Goal: Information Seeking & Learning: Learn about a topic

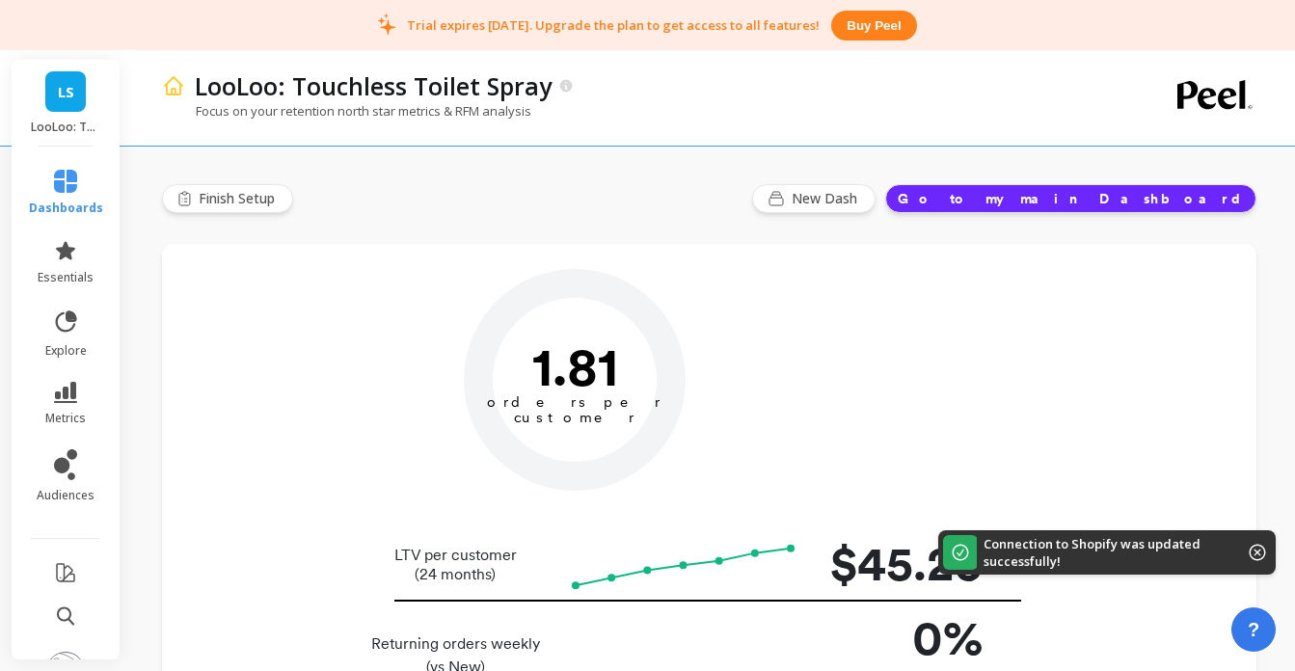
type input "Champions"
type input "709"
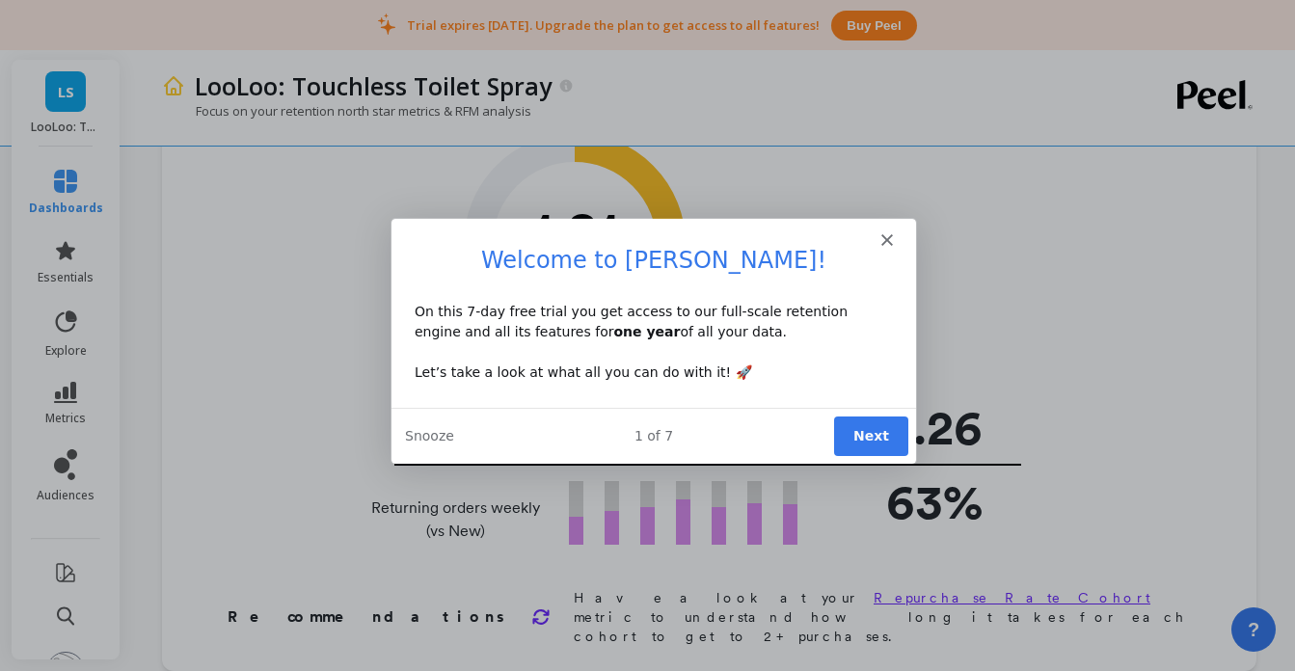
scroll to position [138, 0]
click at [888, 235] on polygon "Close" at bounding box center [885, 239] width 12 height 12
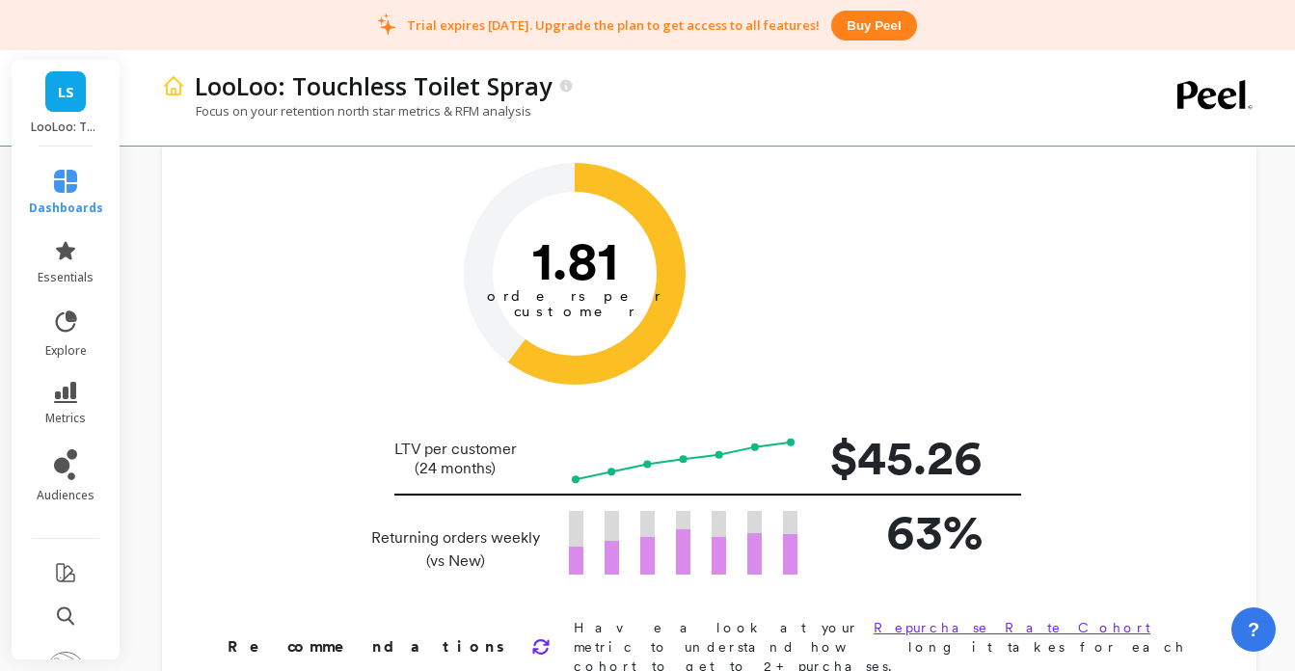
scroll to position [0, 0]
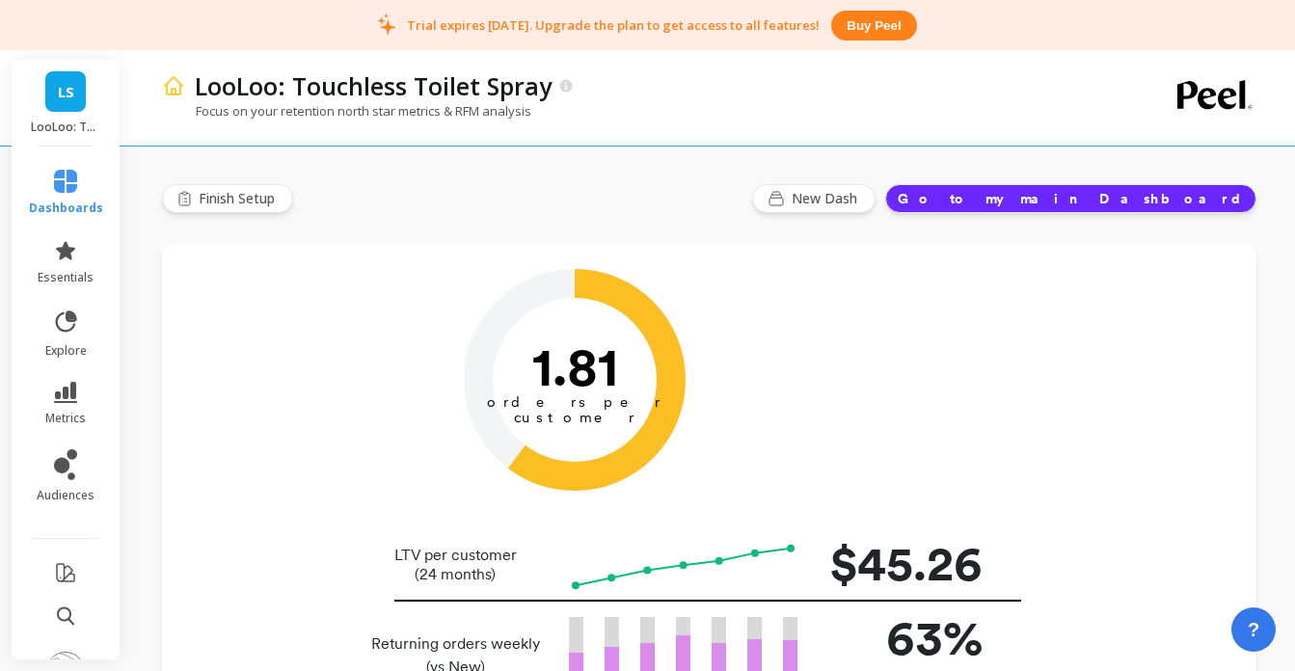
click at [1207, 192] on button "Go to my main Dashboard" at bounding box center [1070, 198] width 371 height 29
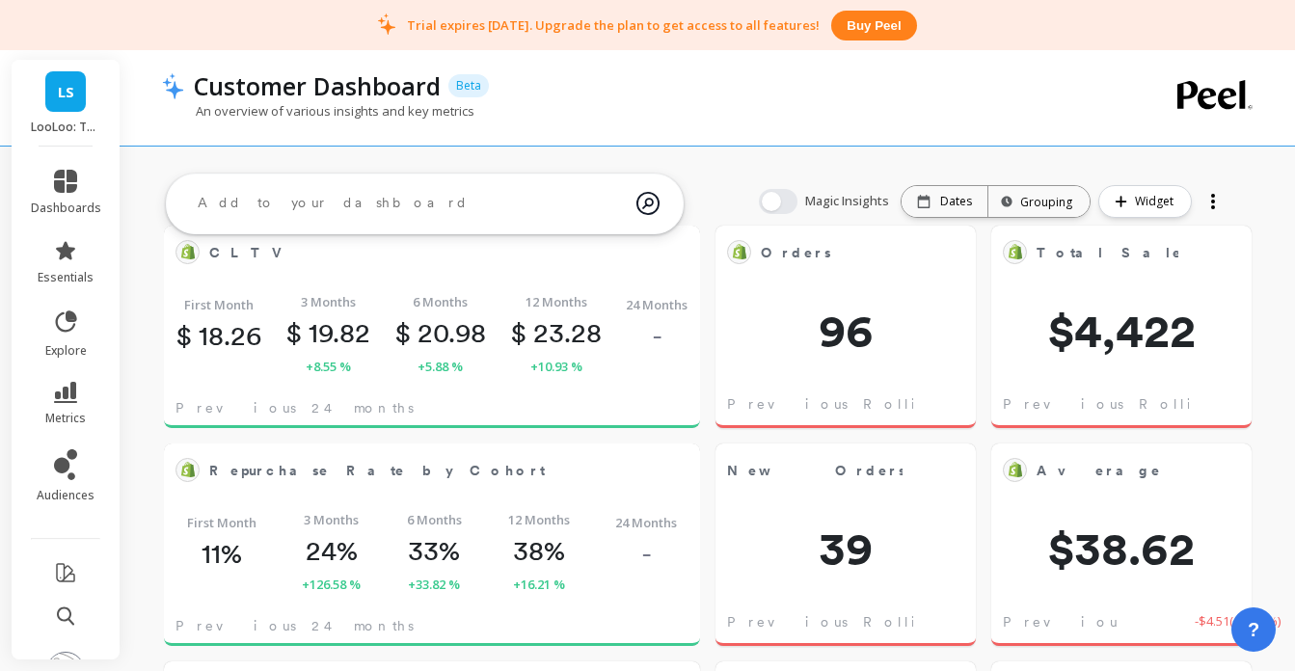
scroll to position [86, 0]
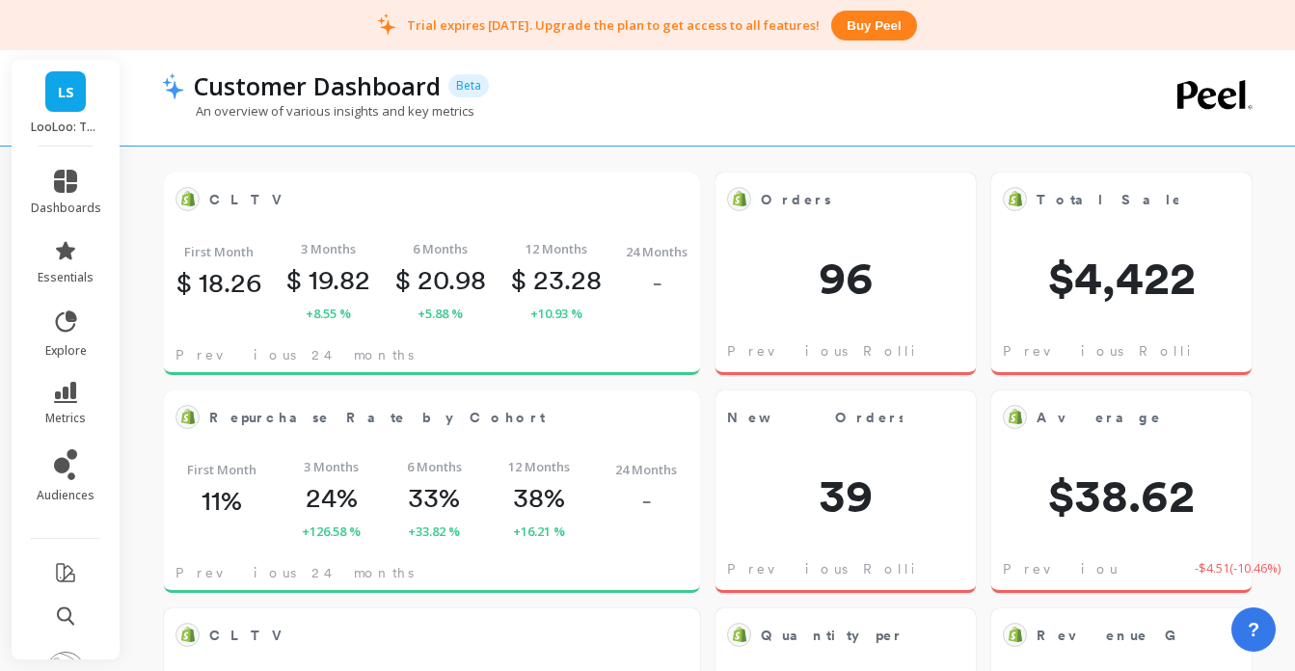
click at [234, 239] on div "ask the AI What were the top SKUs sold last quarter? Which marketing channels h…" at bounding box center [425, 204] width 518 height 76
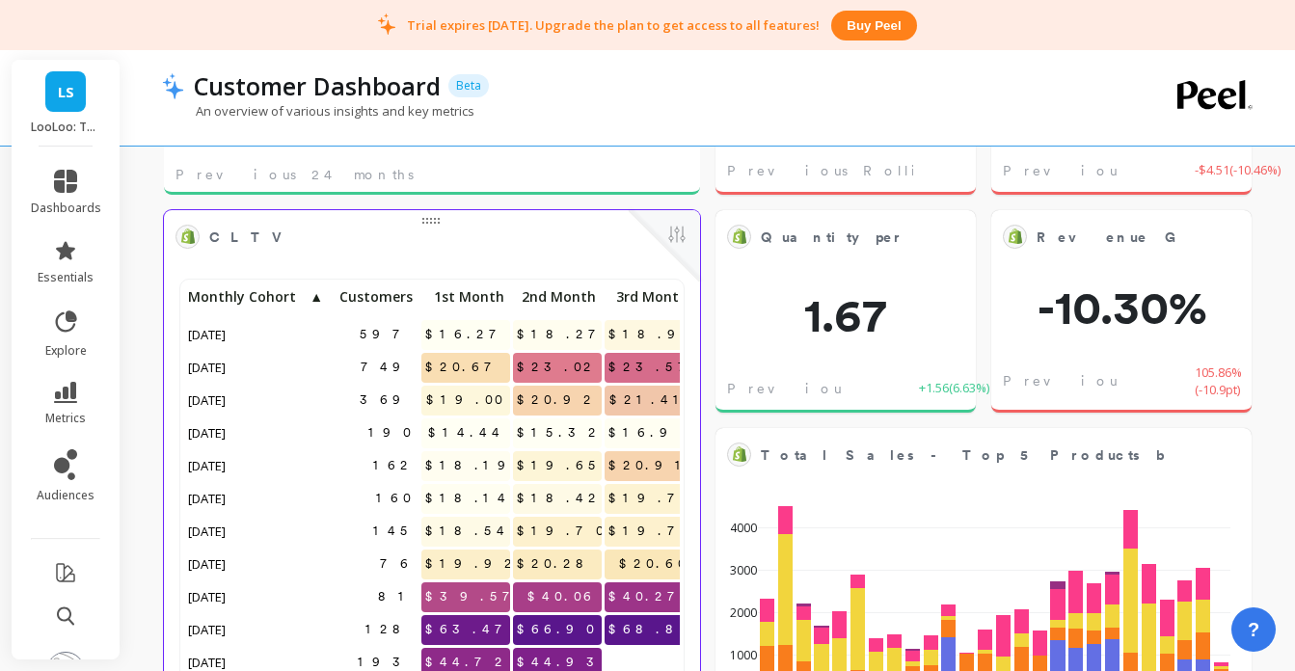
click at [310, 249] on span "CLTV" at bounding box center [417, 237] width 417 height 27
click at [375, 358] on div "749" at bounding box center [374, 368] width 89 height 30
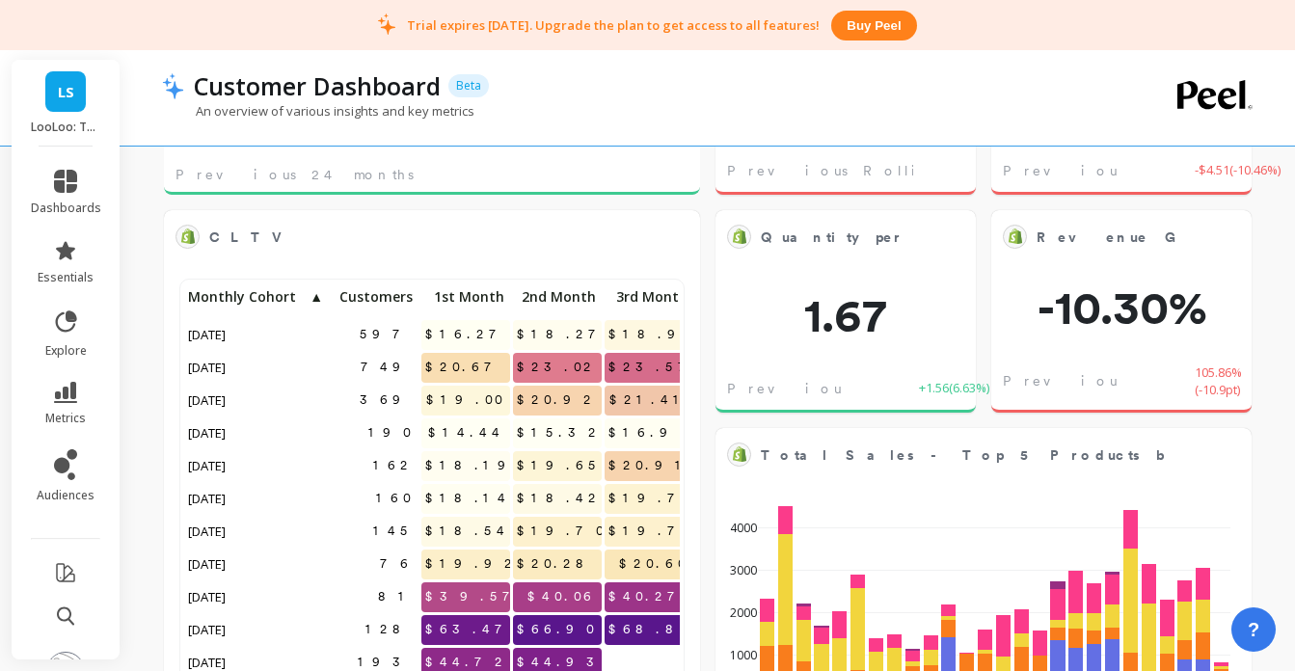
click at [625, 588] on p "$40.27" at bounding box center [648, 596] width 89 height 29
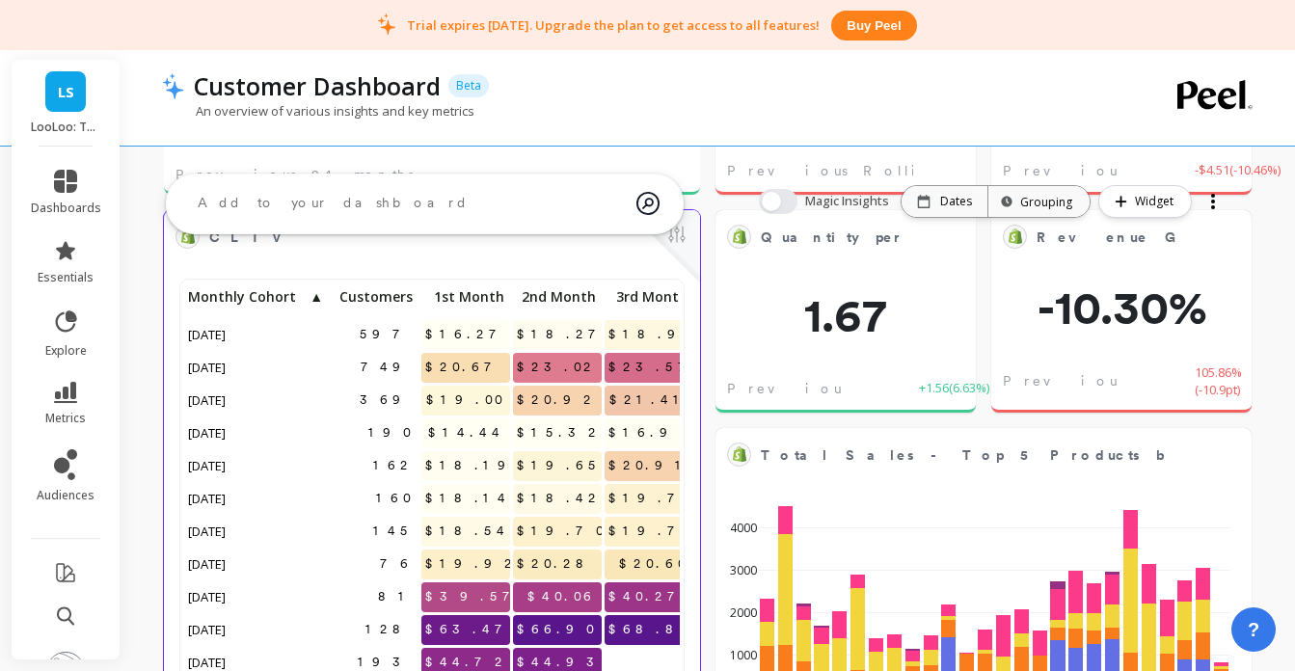
click at [573, 251] on span "CLTV" at bounding box center [417, 237] width 417 height 27
click at [680, 250] on button at bounding box center [676, 236] width 23 height 27
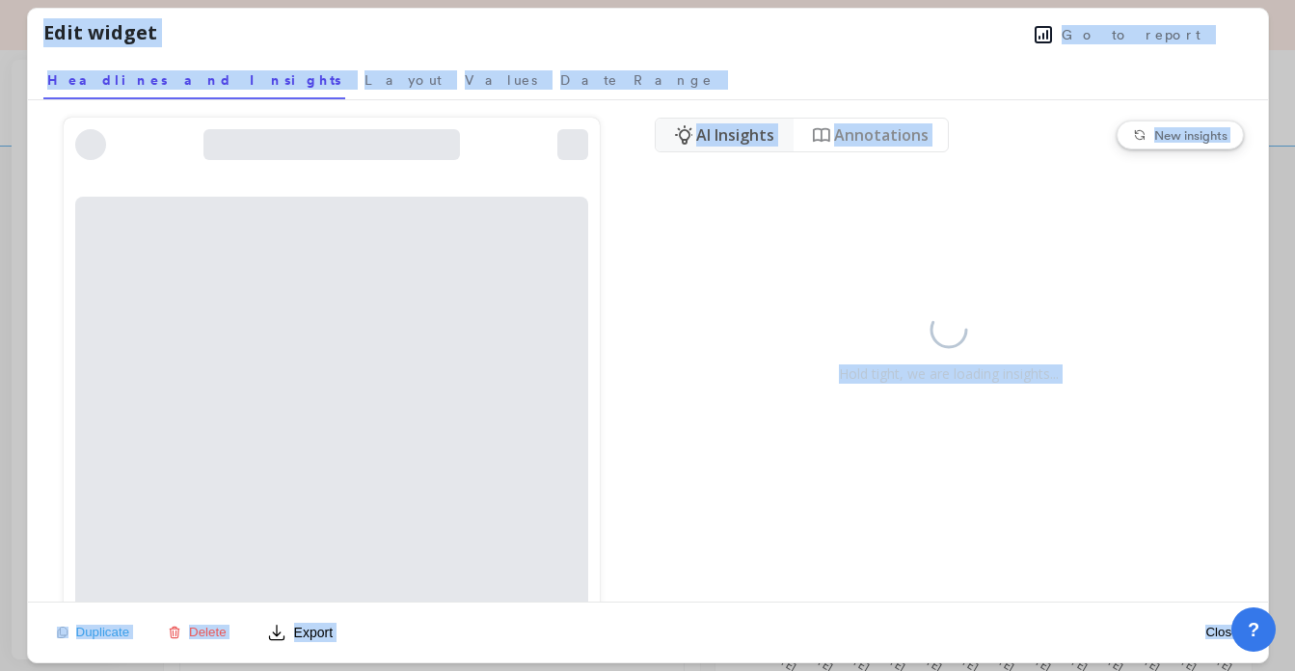
click at [639, 65] on nav "Headlines and Insights Layout Values Date Range" at bounding box center [647, 77] width 1209 height 44
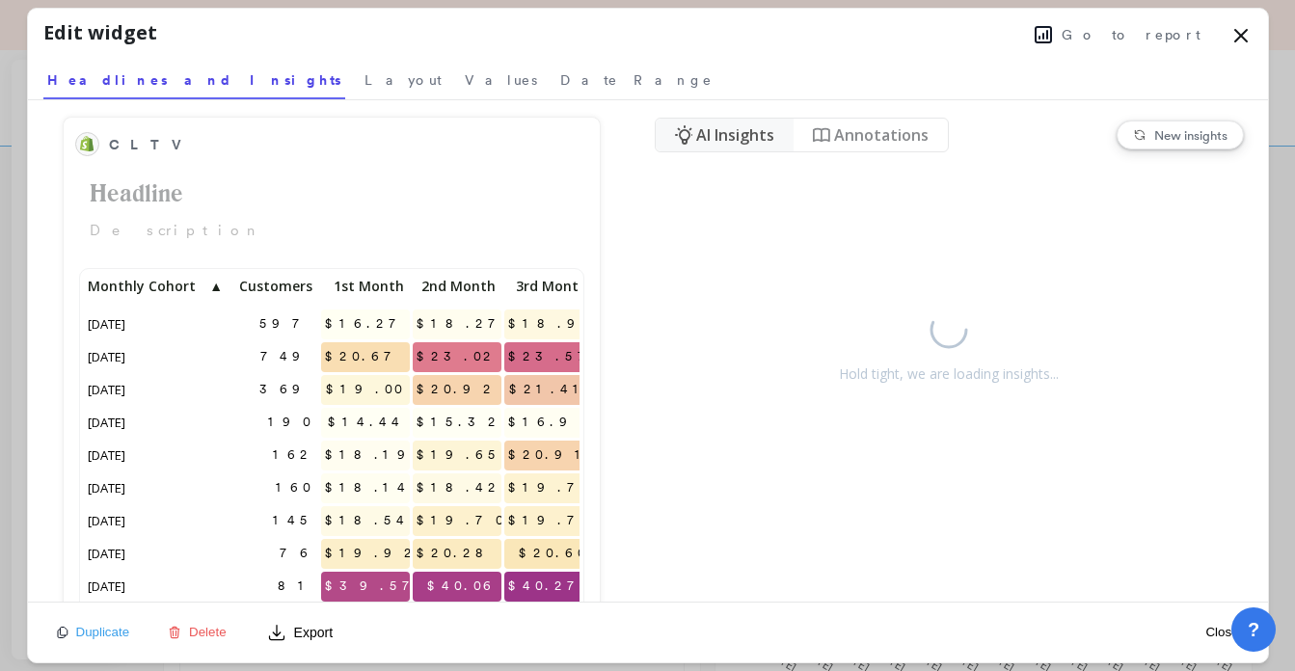
scroll to position [530, 496]
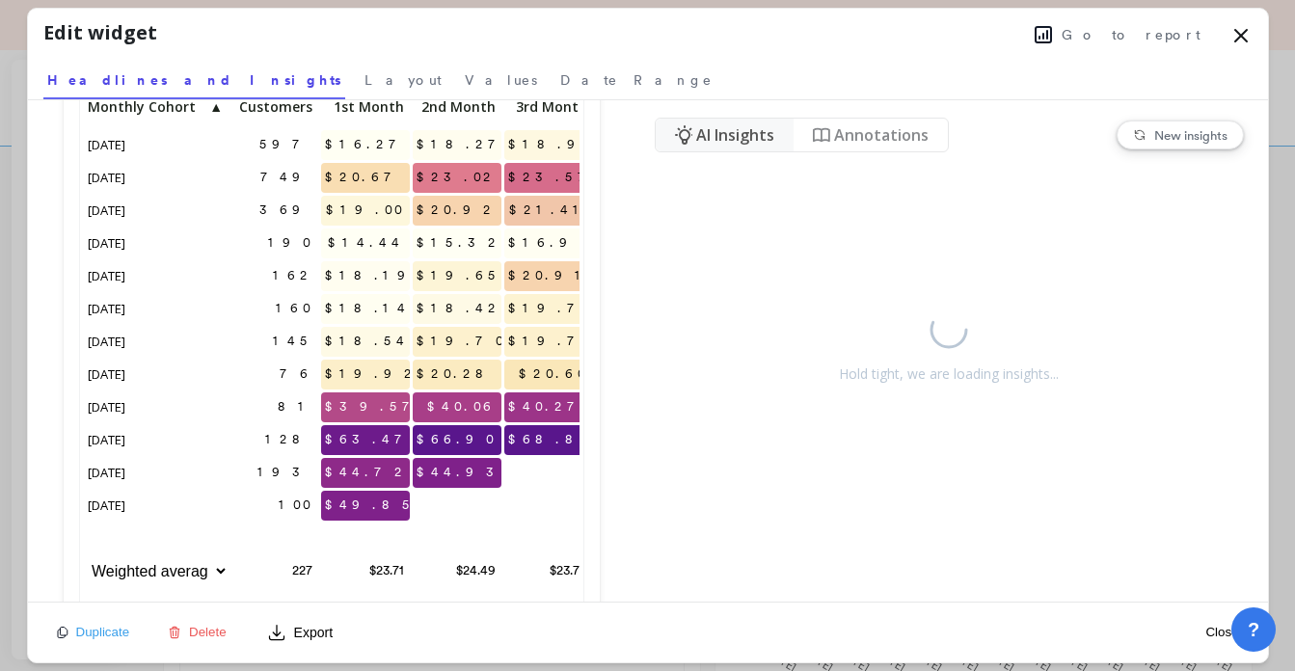
click at [1211, 633] on button "Close" at bounding box center [1221, 632] width 44 height 16
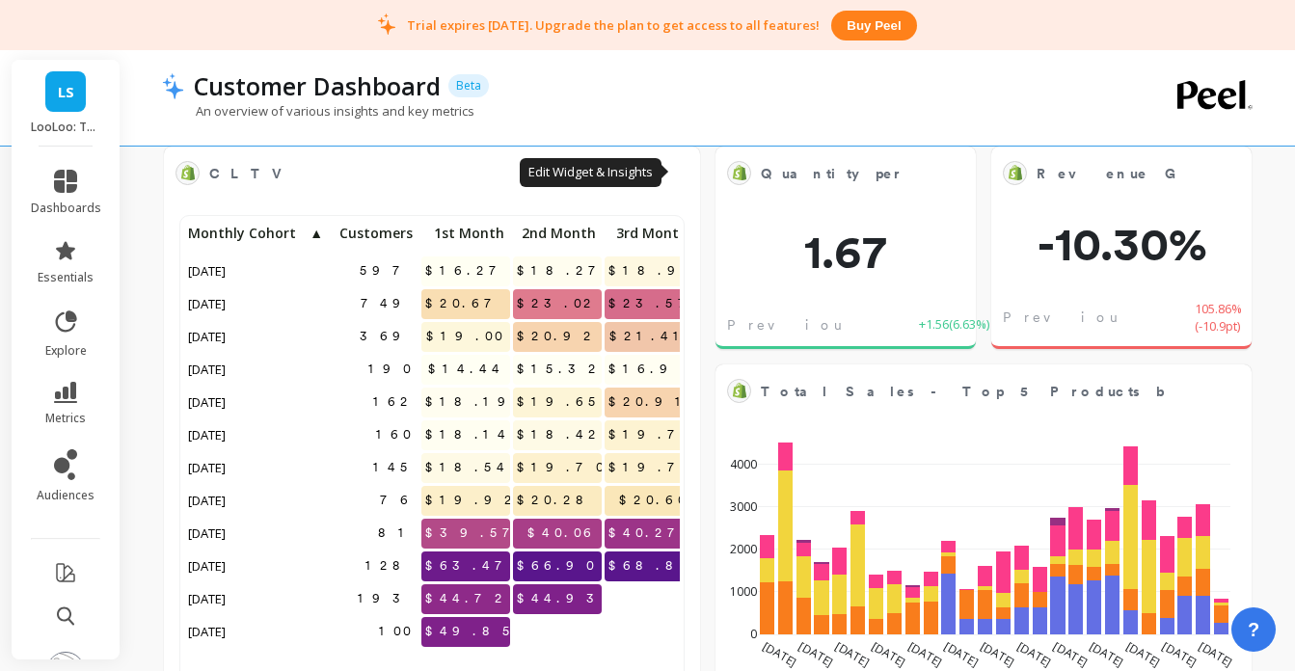
scroll to position [1000, 0]
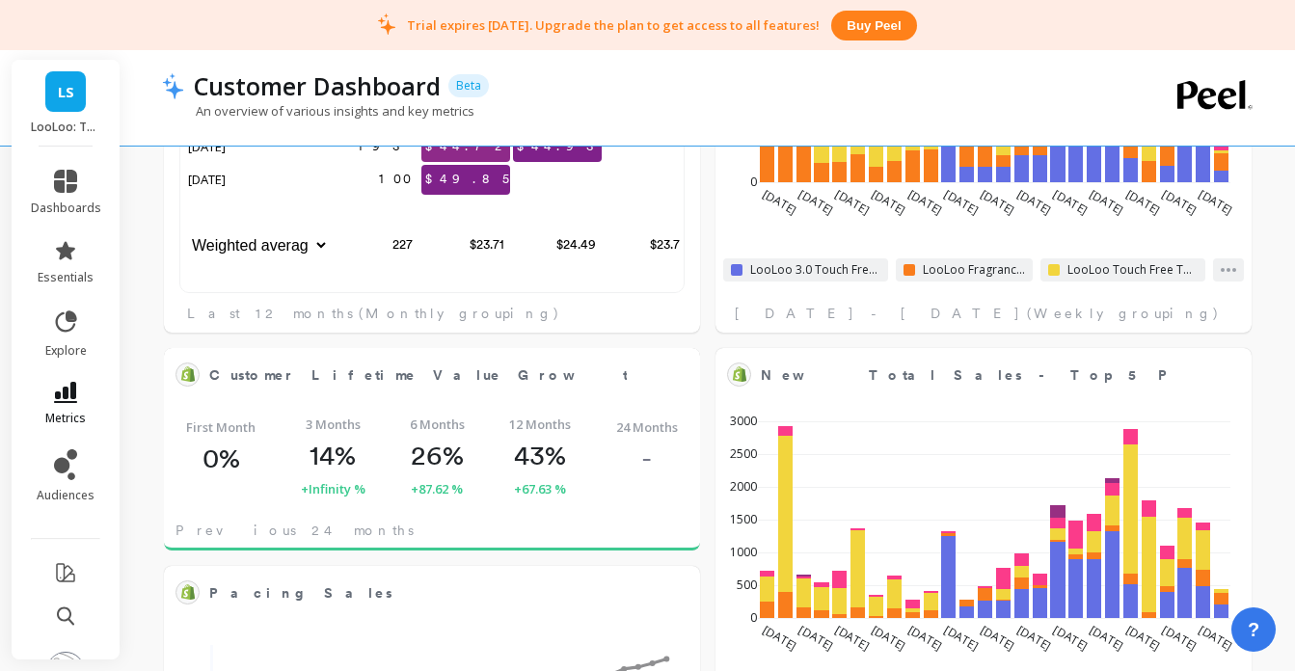
click at [84, 390] on link "metrics" at bounding box center [66, 404] width 70 height 44
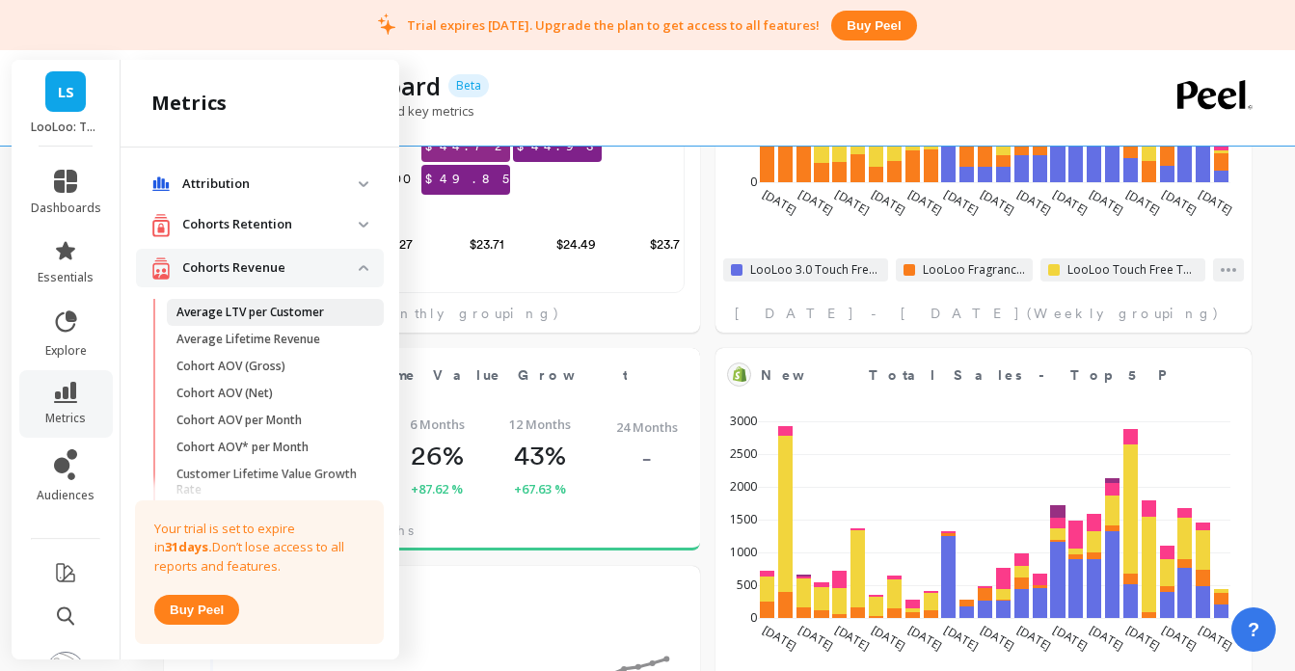
click at [212, 304] on link "Average LTV per Customer" at bounding box center [275, 312] width 217 height 27
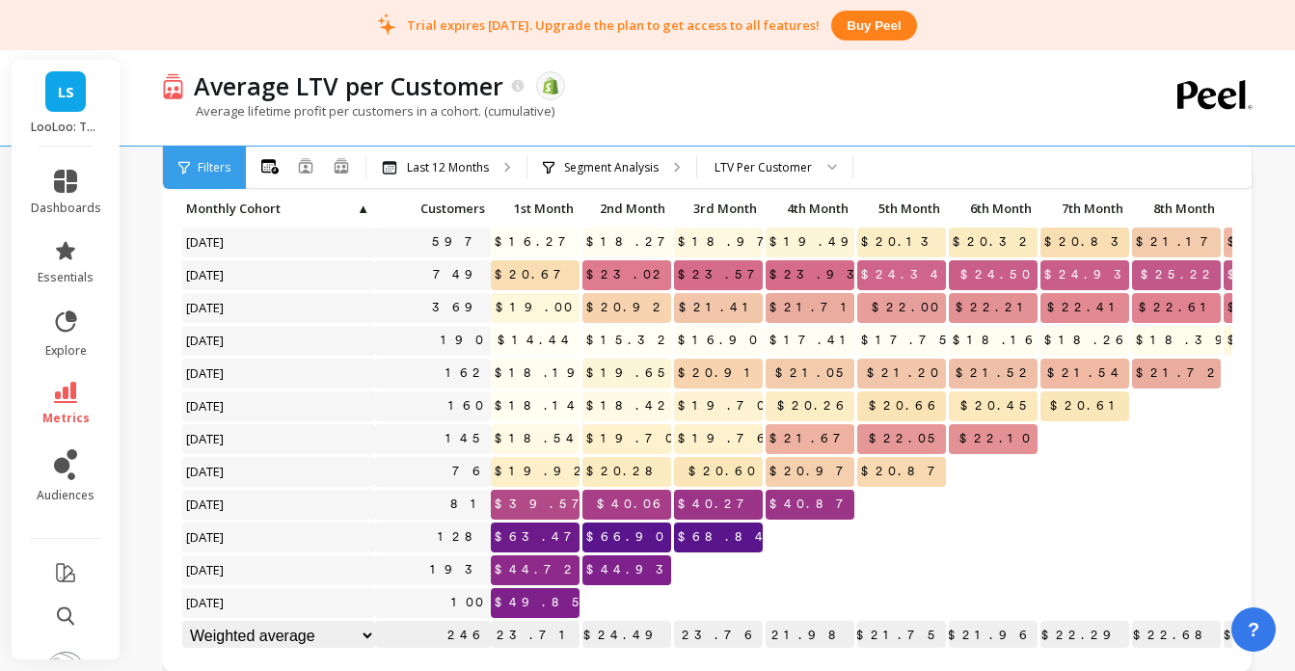
scroll to position [103, 0]
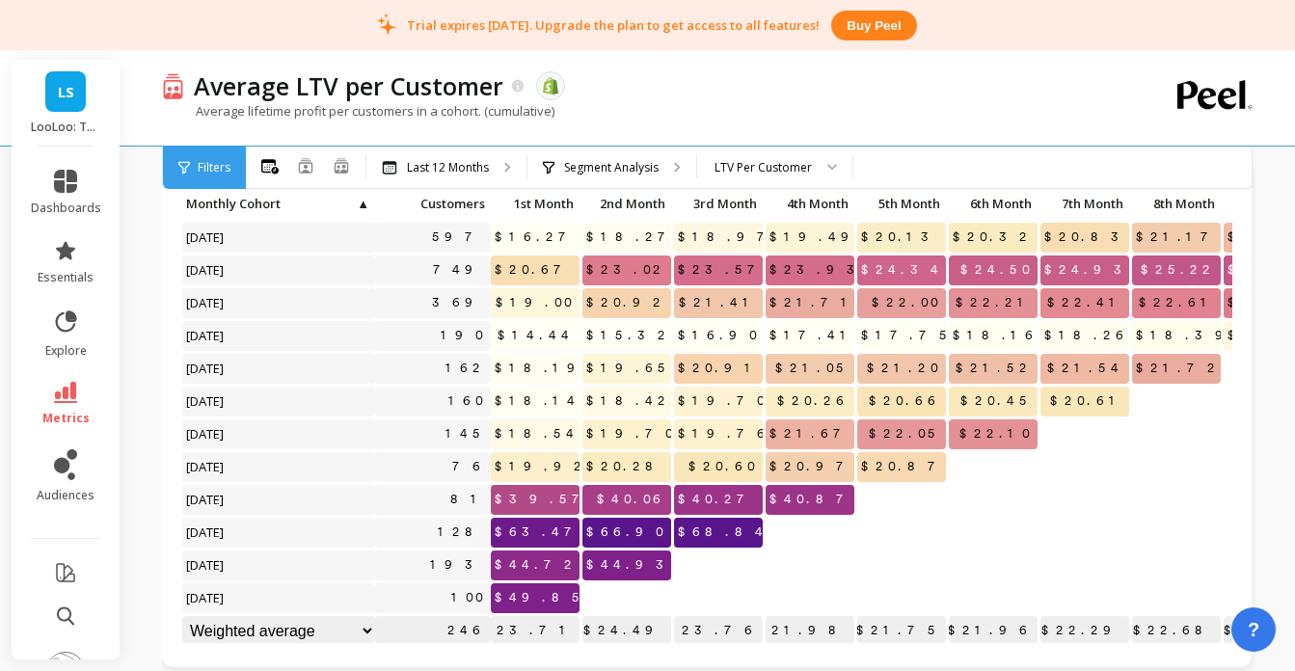
click at [926, 88] on div "Average LTV per Customer The data you are viewing comes from: Shopify" at bounding box center [641, 85] width 914 height 33
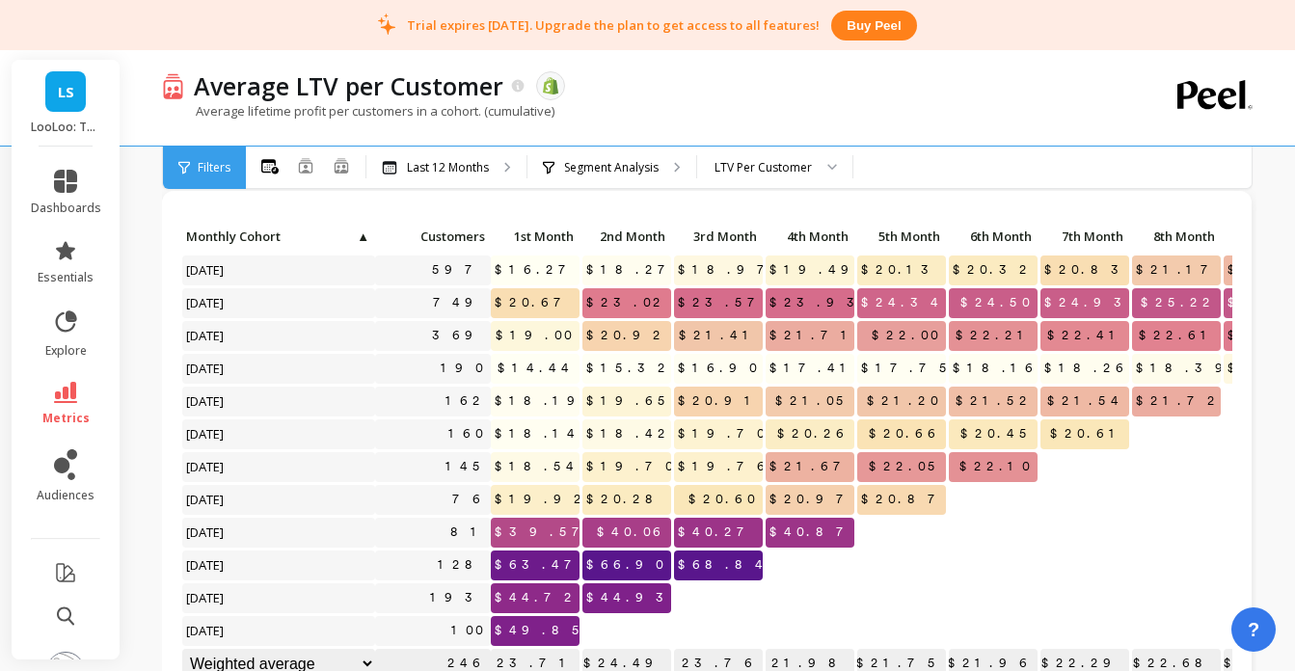
scroll to position [0, 0]
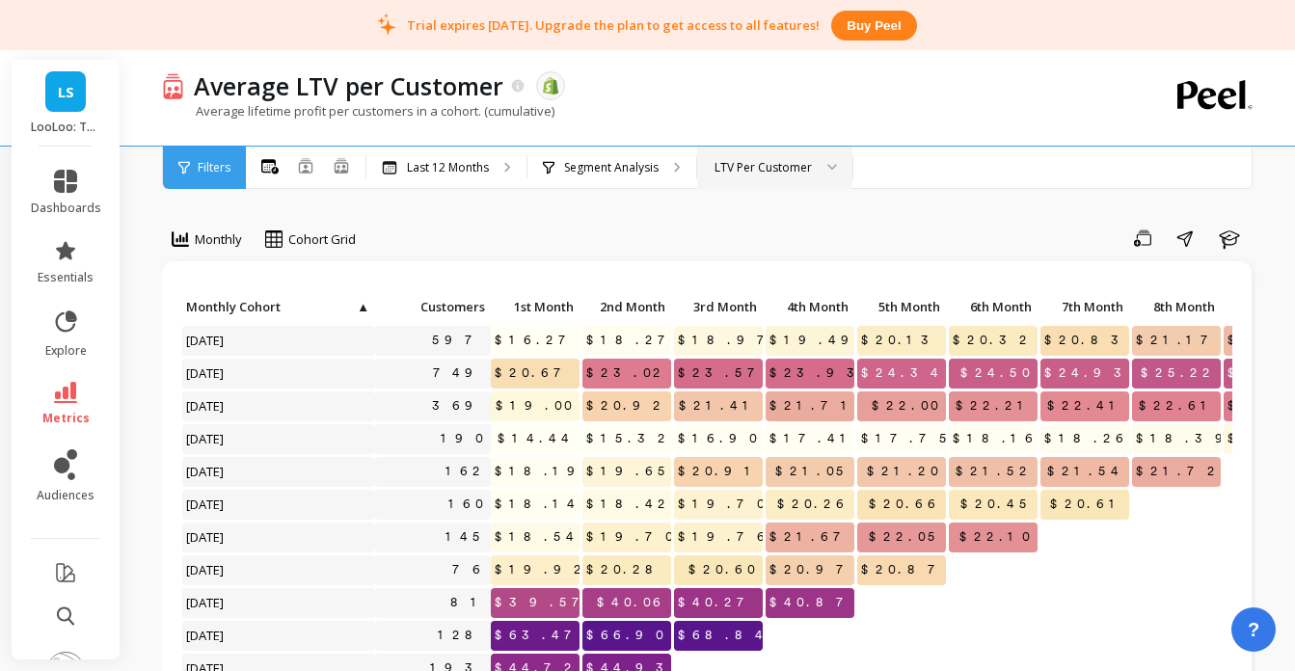
click at [829, 171] on div at bounding box center [825, 168] width 23 height 42
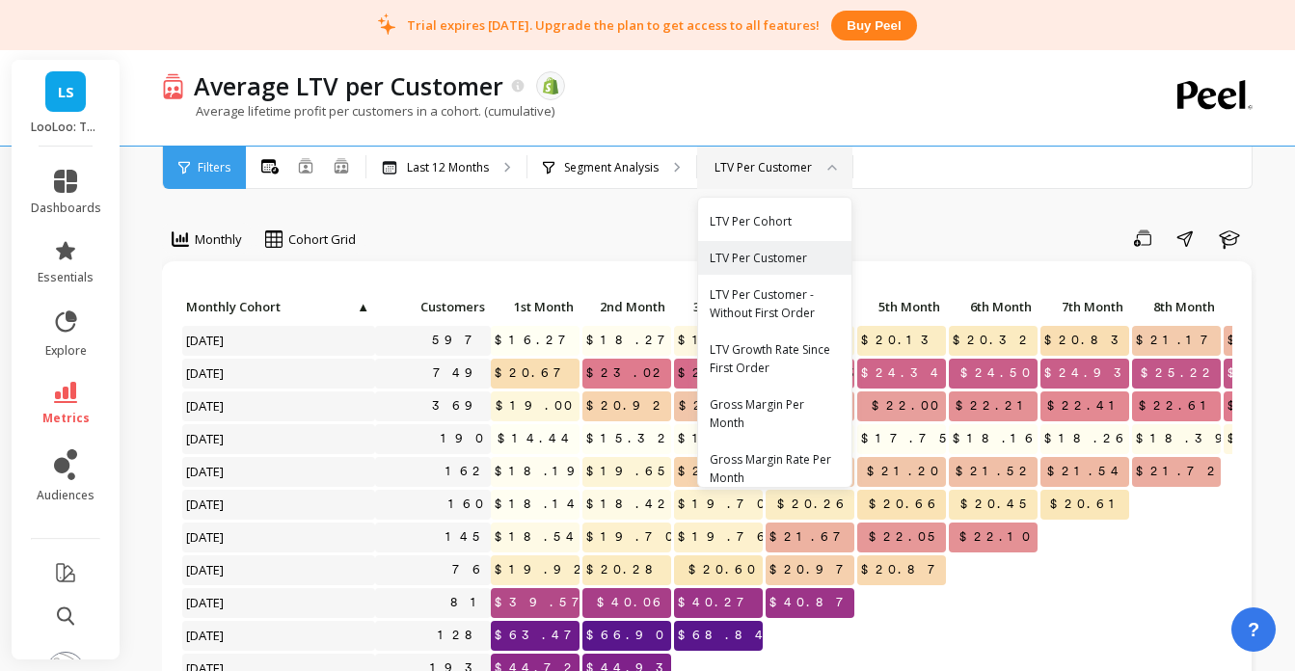
click at [829, 171] on div at bounding box center [825, 168] width 23 height 42
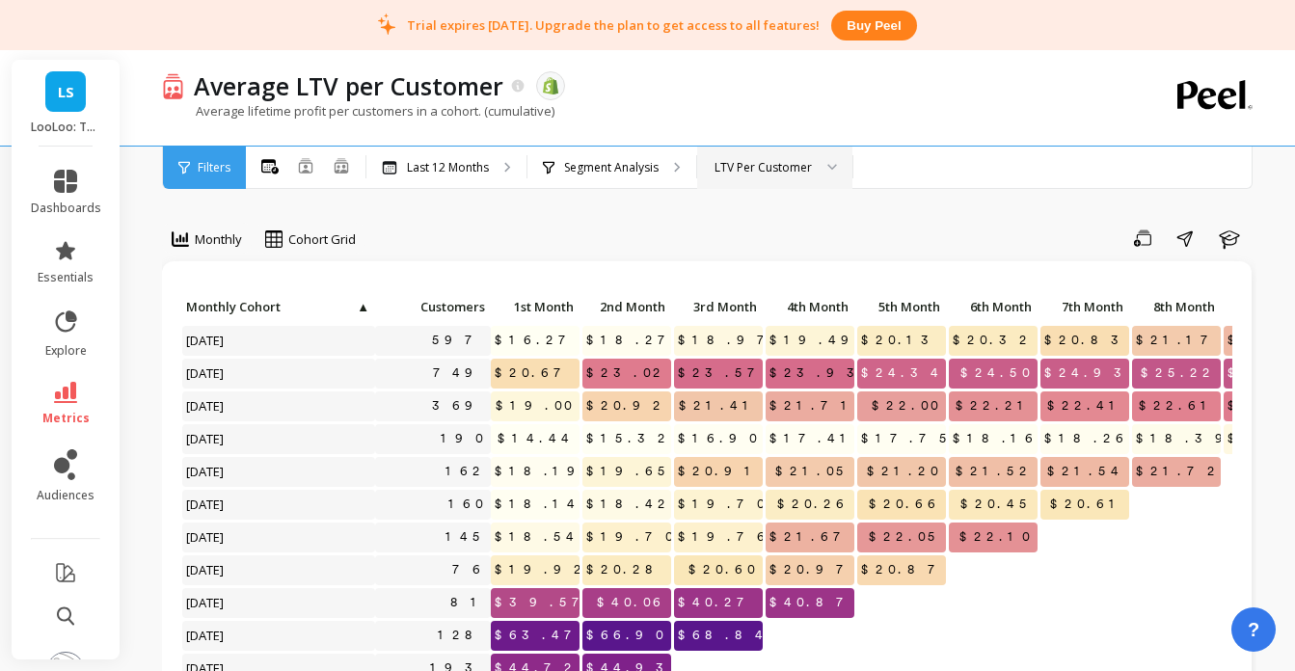
click at [768, 175] on div "LTV Per Customer" at bounding box center [762, 167] width 97 height 18
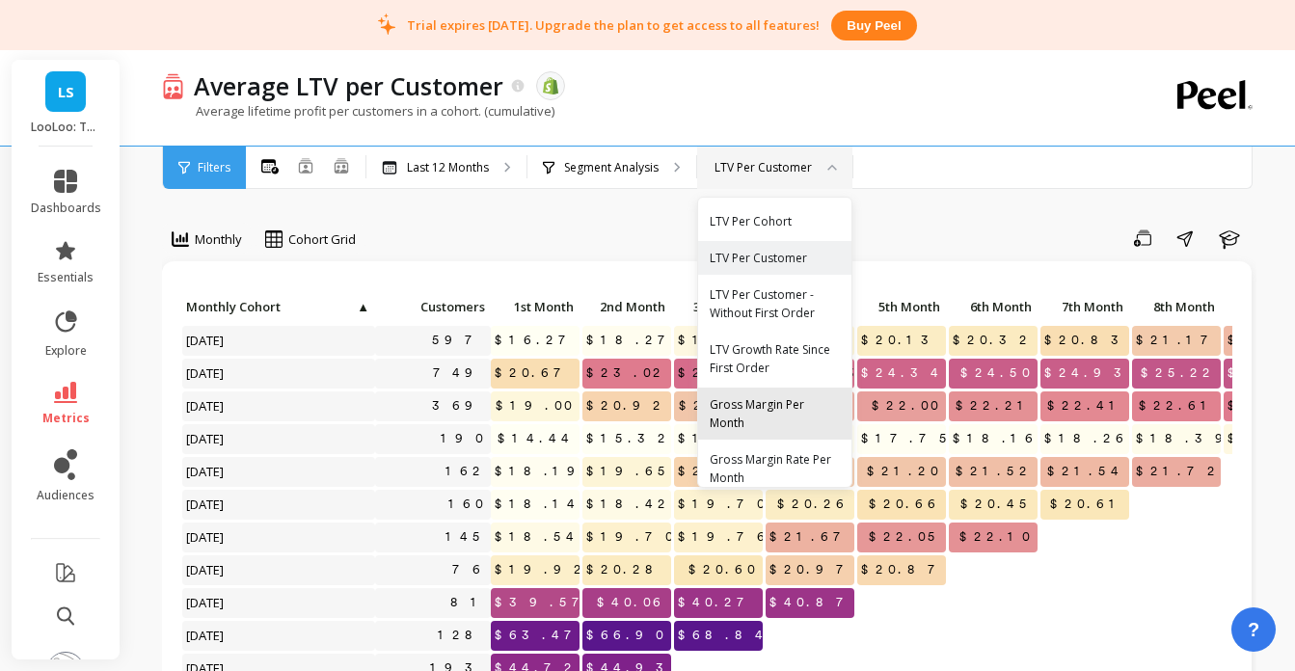
click at [767, 408] on div "Gross Margin Per Month" at bounding box center [775, 413] width 130 height 37
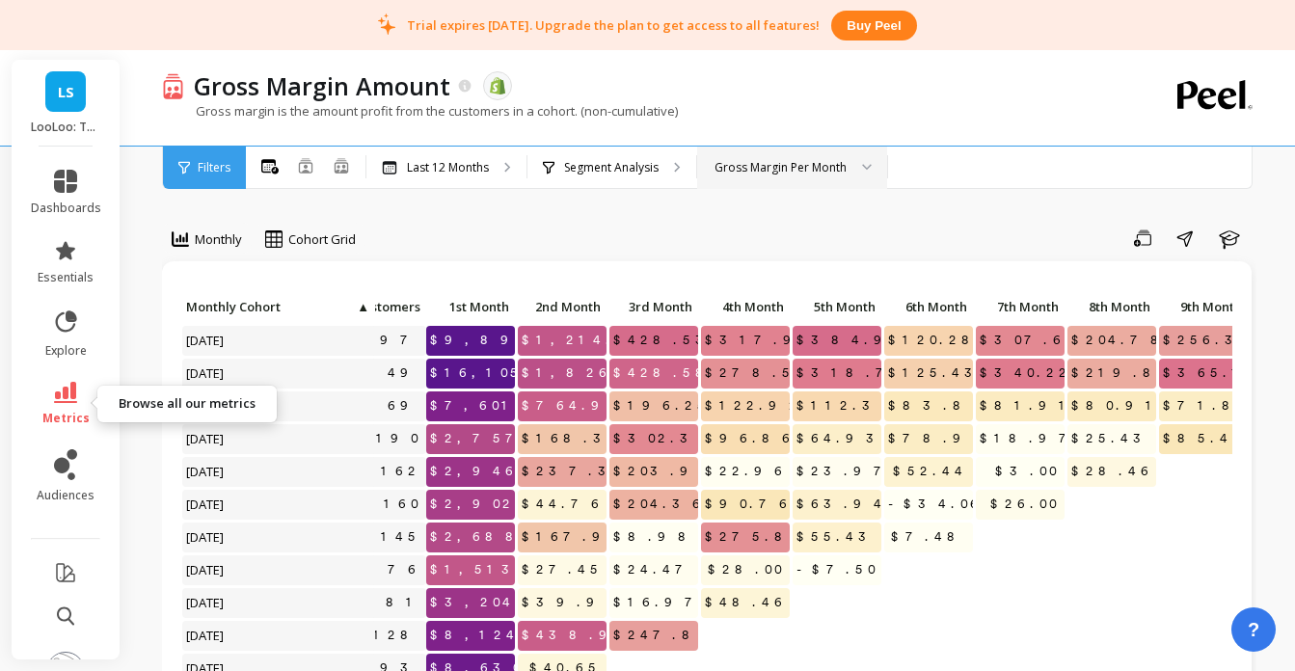
click at [68, 394] on icon at bounding box center [65, 392] width 23 height 21
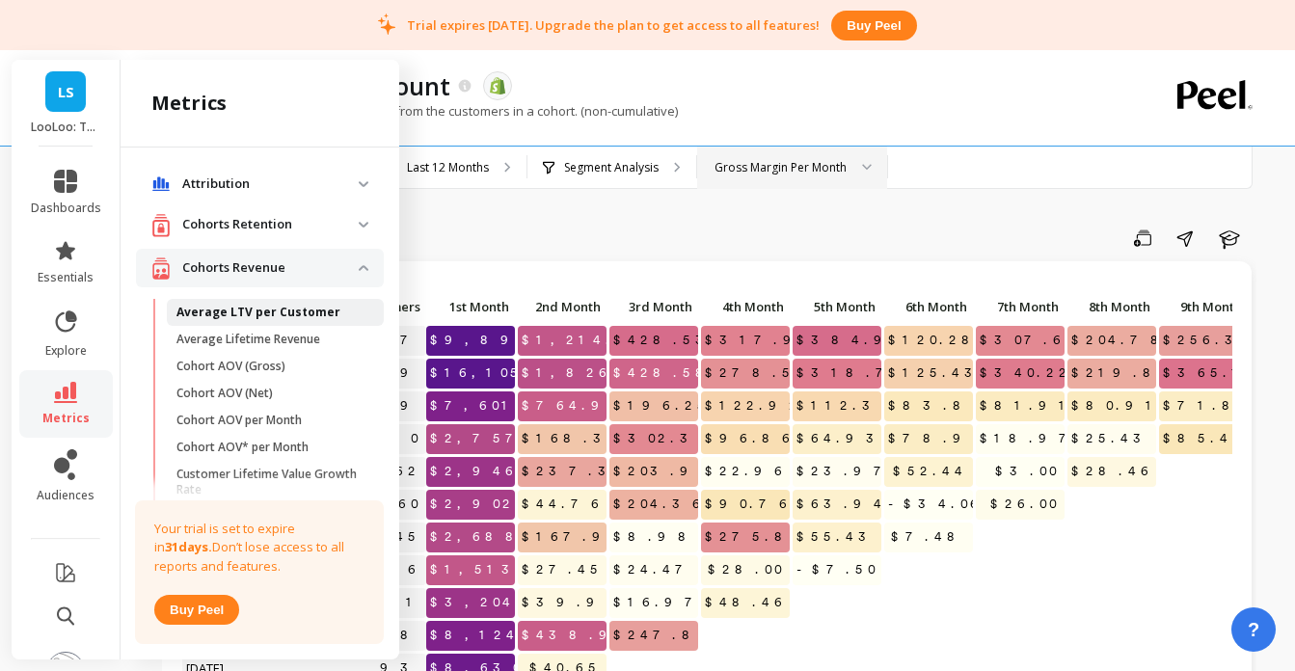
click at [215, 305] on p "Average LTV per Customer" at bounding box center [258, 312] width 164 height 15
click at [219, 307] on div "Attribution Attribution Dashboard Orders By Channel Revenue By Channel Payback …" at bounding box center [260, 399] width 279 height 504
click at [302, 308] on div "Attribution Attribution Dashboard Orders By Channel Revenue By Channel Payback …" at bounding box center [260, 399] width 279 height 504
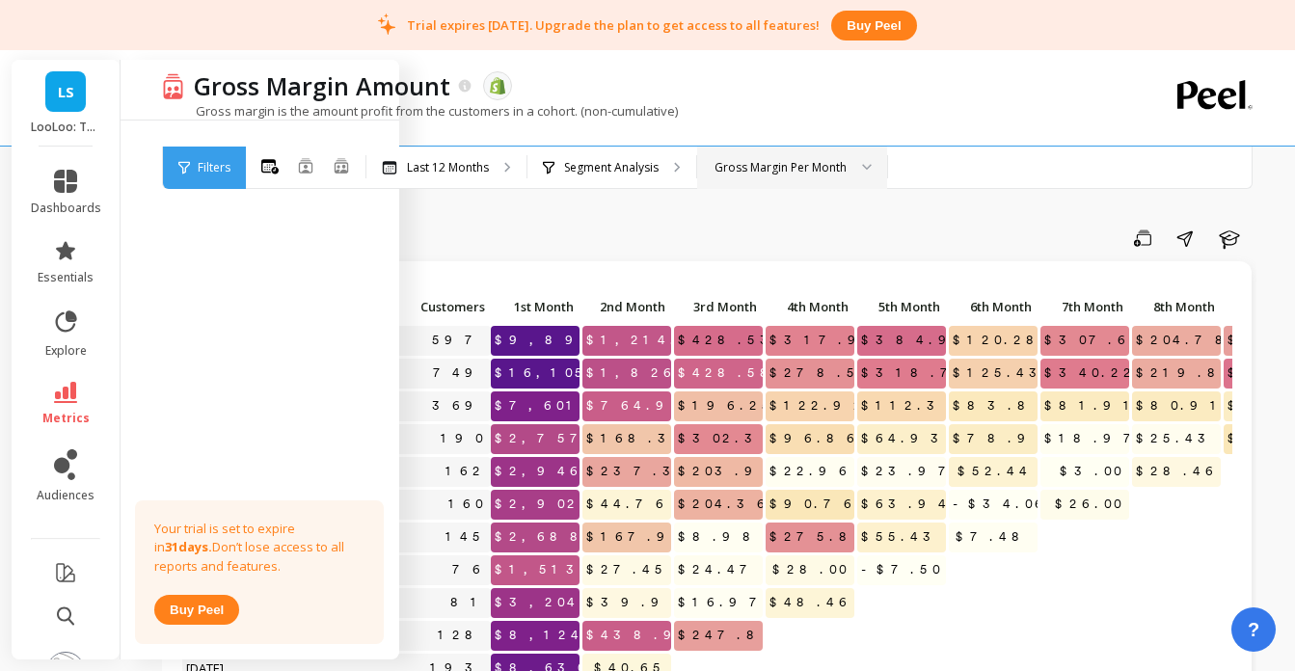
click at [302, 308] on div "Your trial is set to expire [DATE]. Don’t lose access to all reports and featur…" at bounding box center [260, 373] width 279 height 504
click at [773, 106] on div "Gross margin is the amount profit from the customers in a cohort. (non-cumulati…" at bounding box center [630, 120] width 936 height 37
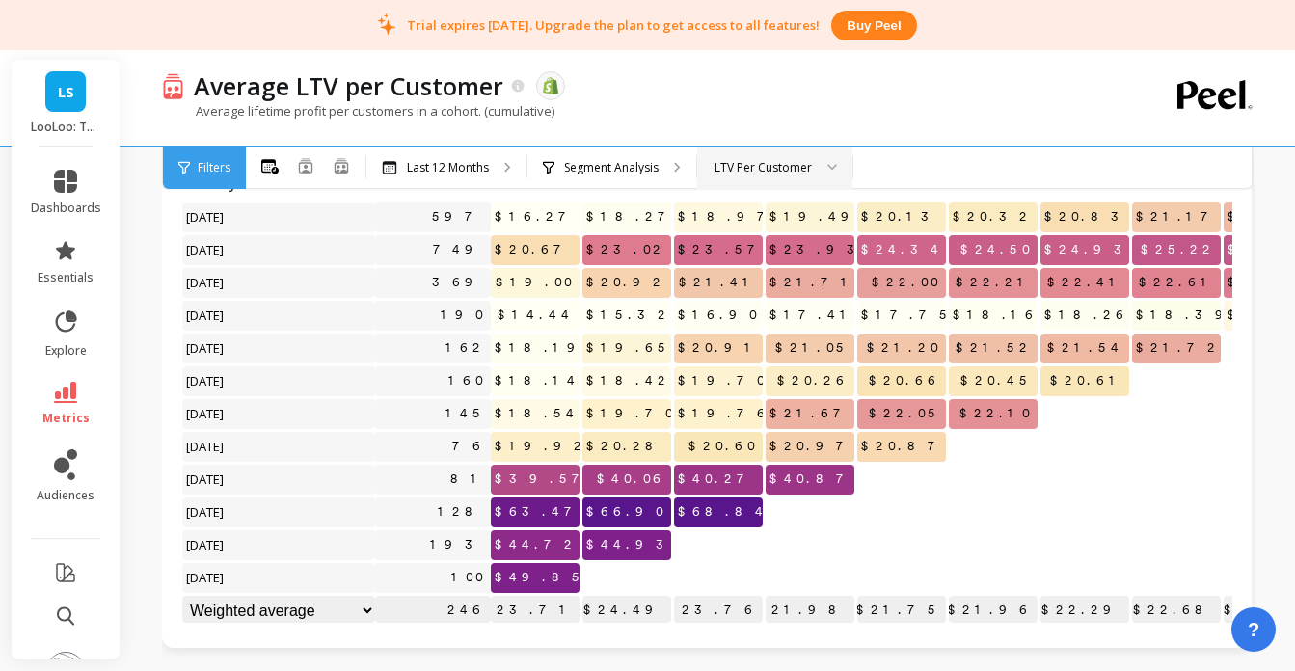
scroll to position [121, 0]
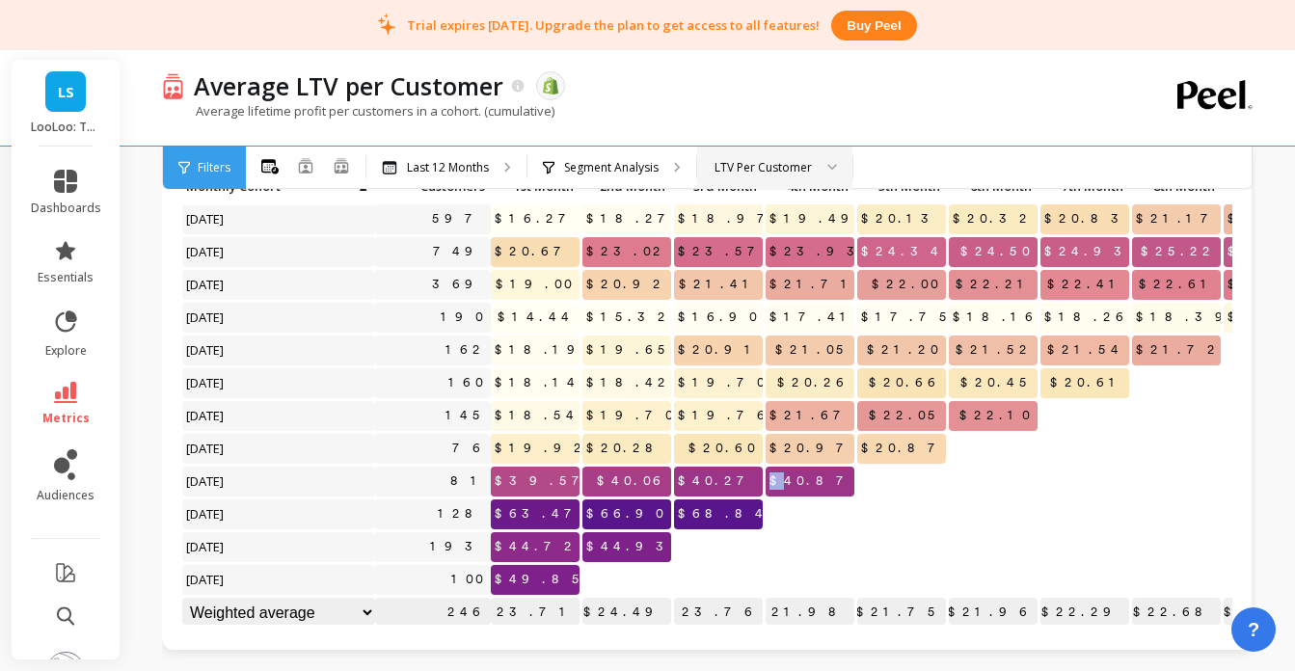
click at [799, 482] on p "$40.87" at bounding box center [809, 481] width 89 height 29
click at [796, 479] on p "$40.87" at bounding box center [809, 481] width 89 height 29
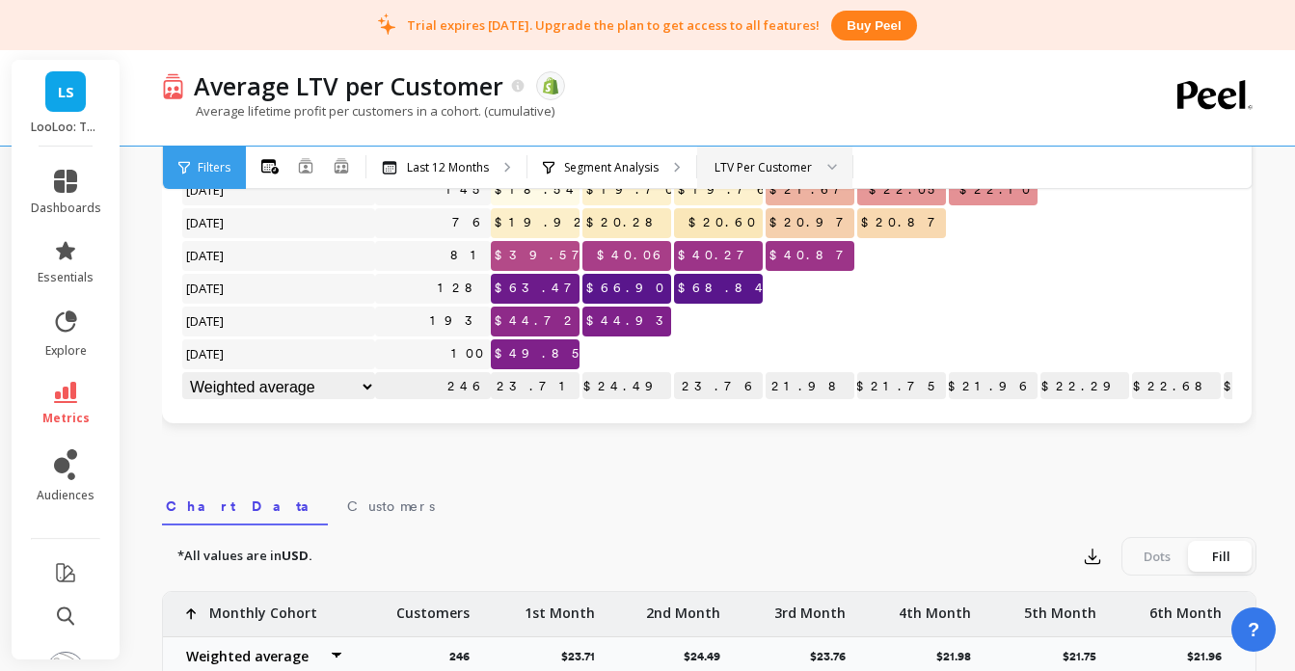
scroll to position [354, 0]
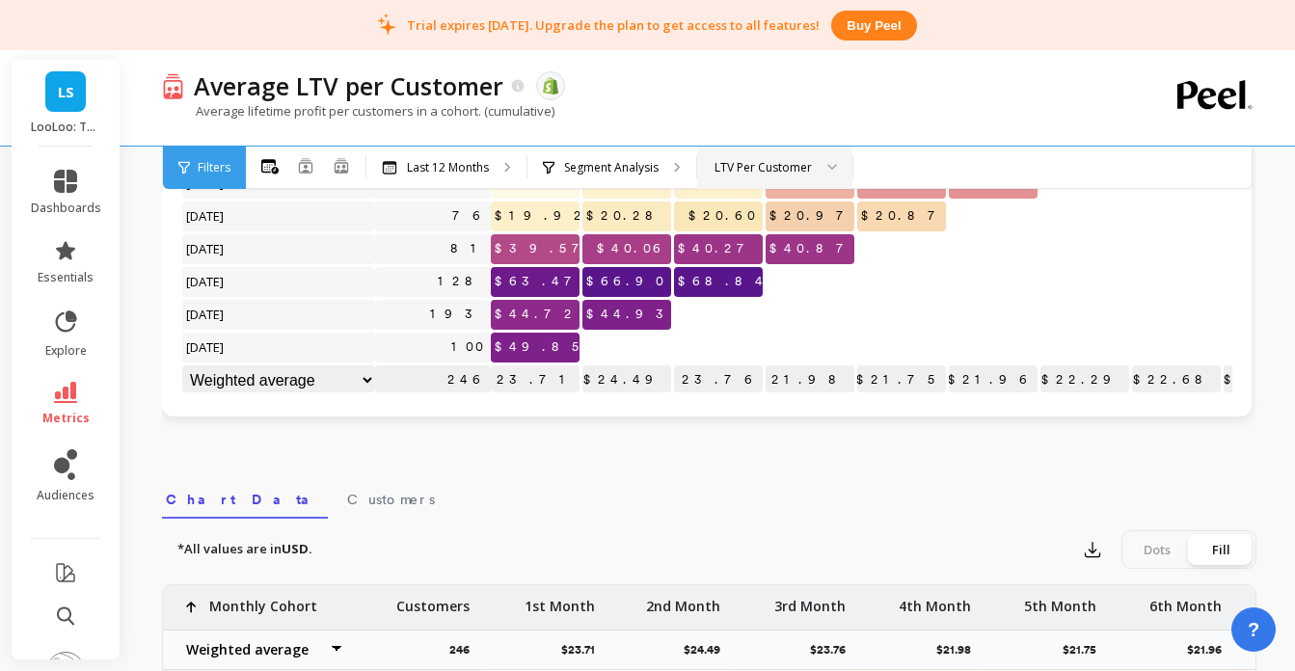
click at [69, 378] on li "metrics" at bounding box center [66, 403] width 94 height 67
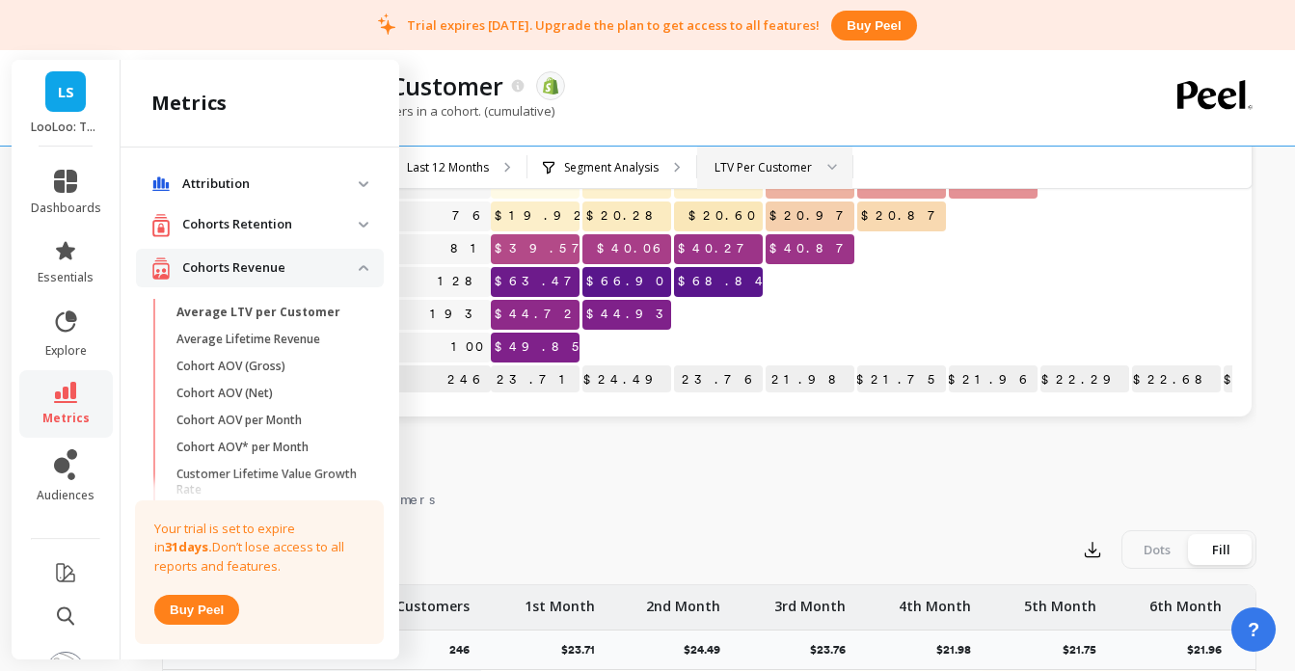
click at [75, 408] on link "metrics" at bounding box center [66, 404] width 70 height 44
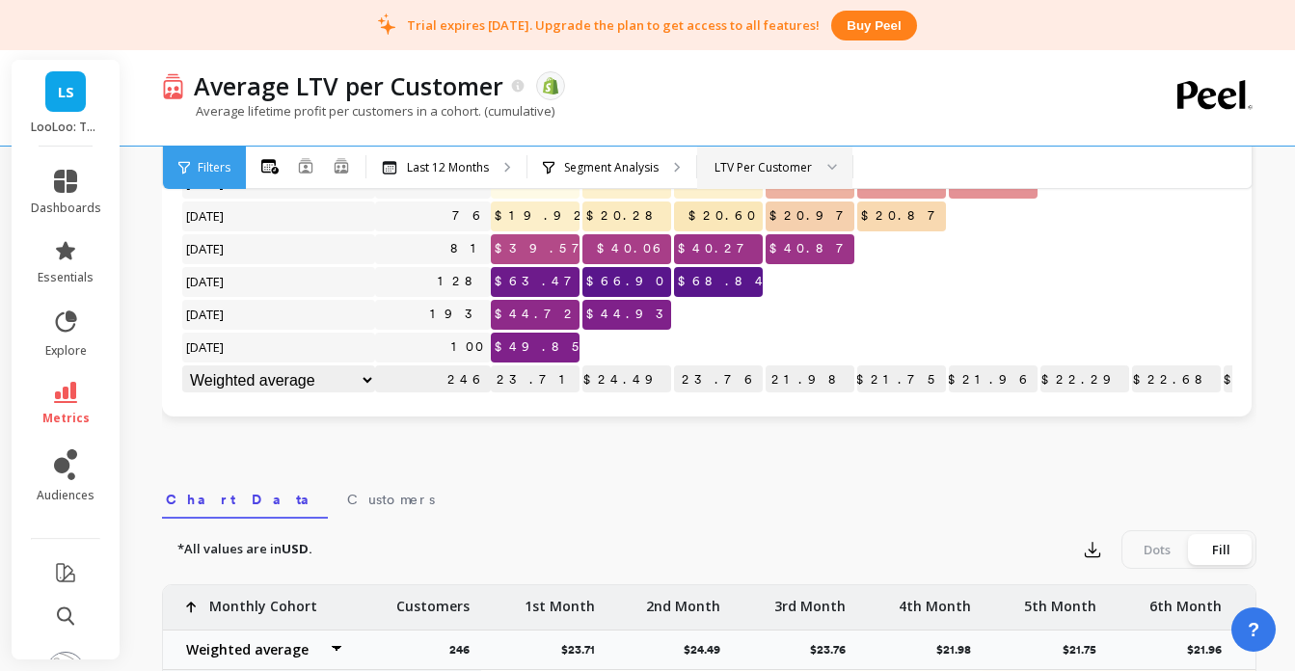
click at [75, 408] on link "metrics" at bounding box center [66, 404] width 70 height 44
click at [69, 393] on icon at bounding box center [65, 392] width 23 height 21
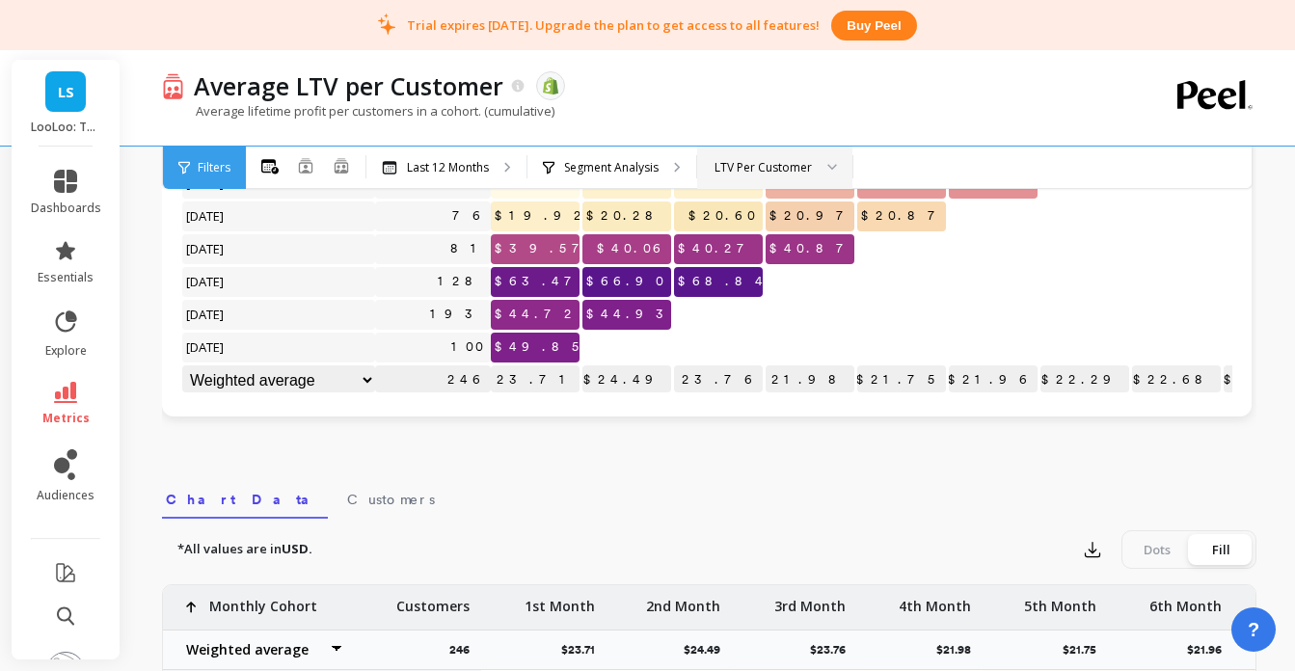
click at [69, 393] on icon at bounding box center [65, 392] width 23 height 21
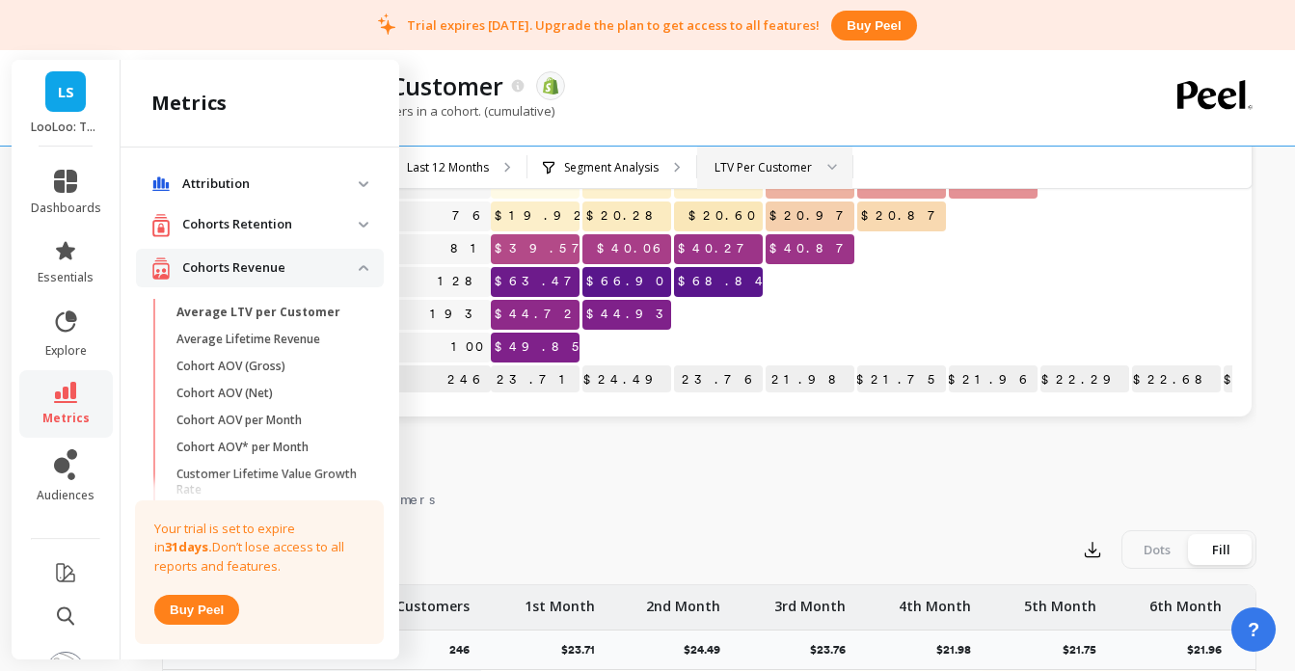
click at [47, 389] on link "metrics" at bounding box center [66, 404] width 70 height 44
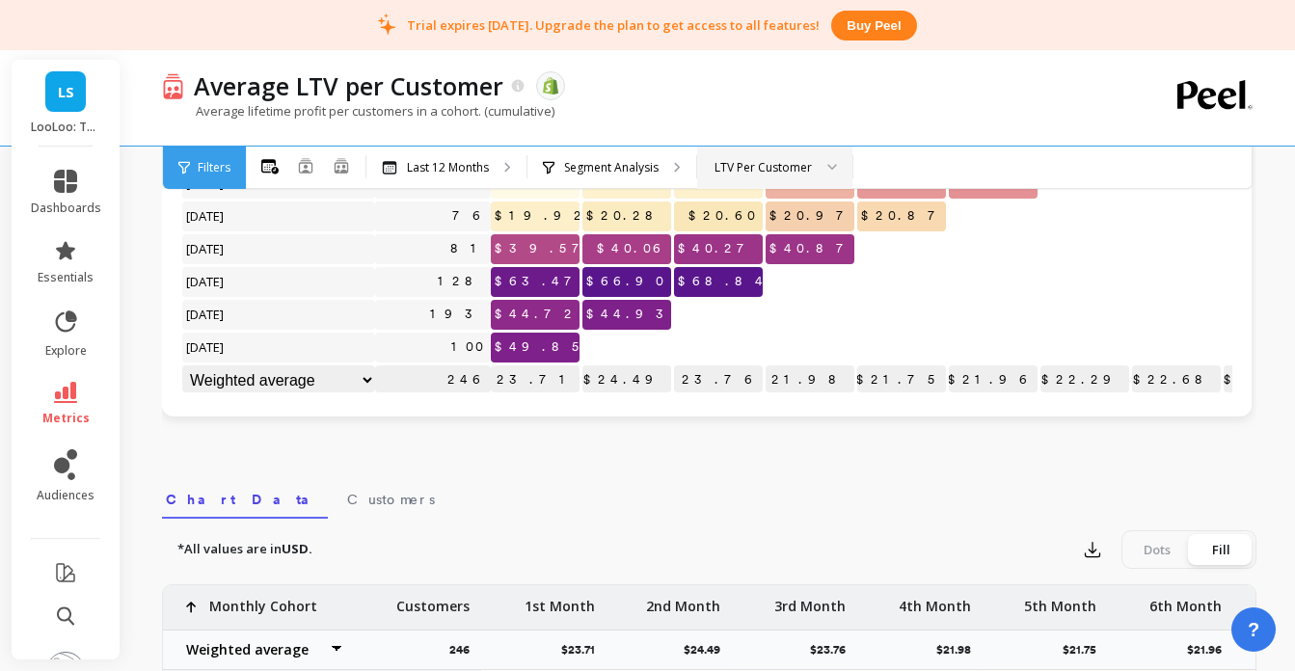
click at [47, 389] on link "metrics" at bounding box center [66, 404] width 70 height 44
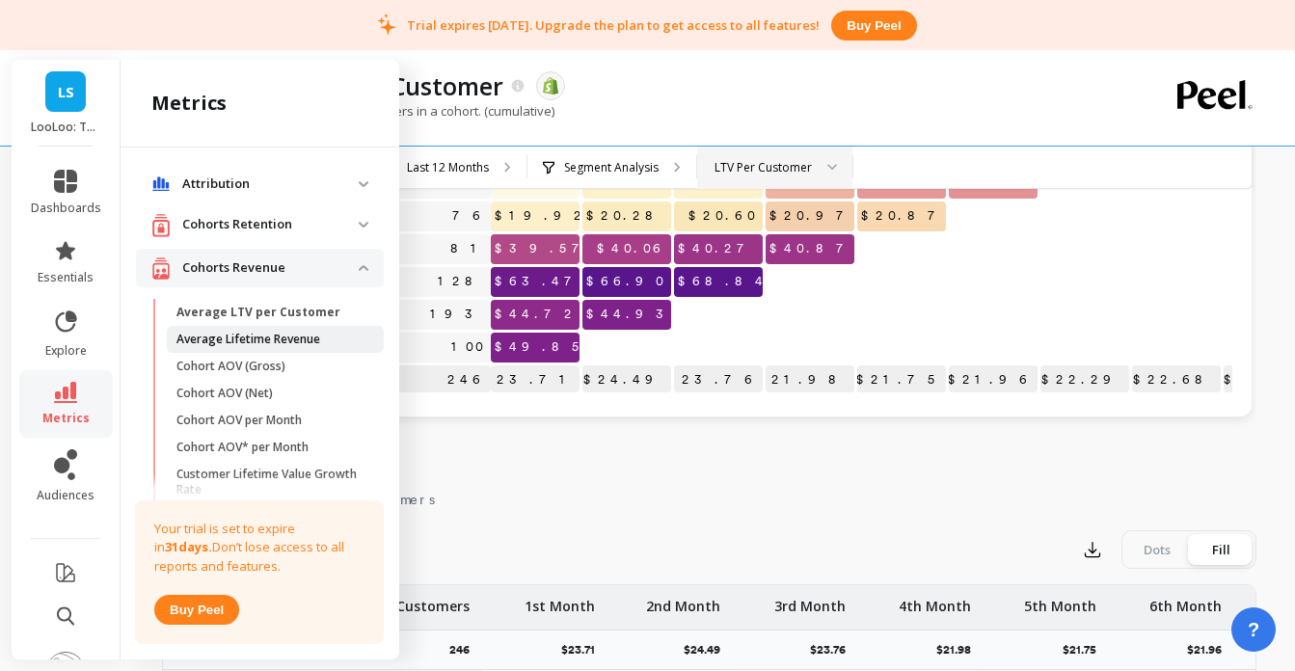
scroll to position [3, 0]
click at [204, 230] on p "Cohorts Retention" at bounding box center [270, 221] width 176 height 19
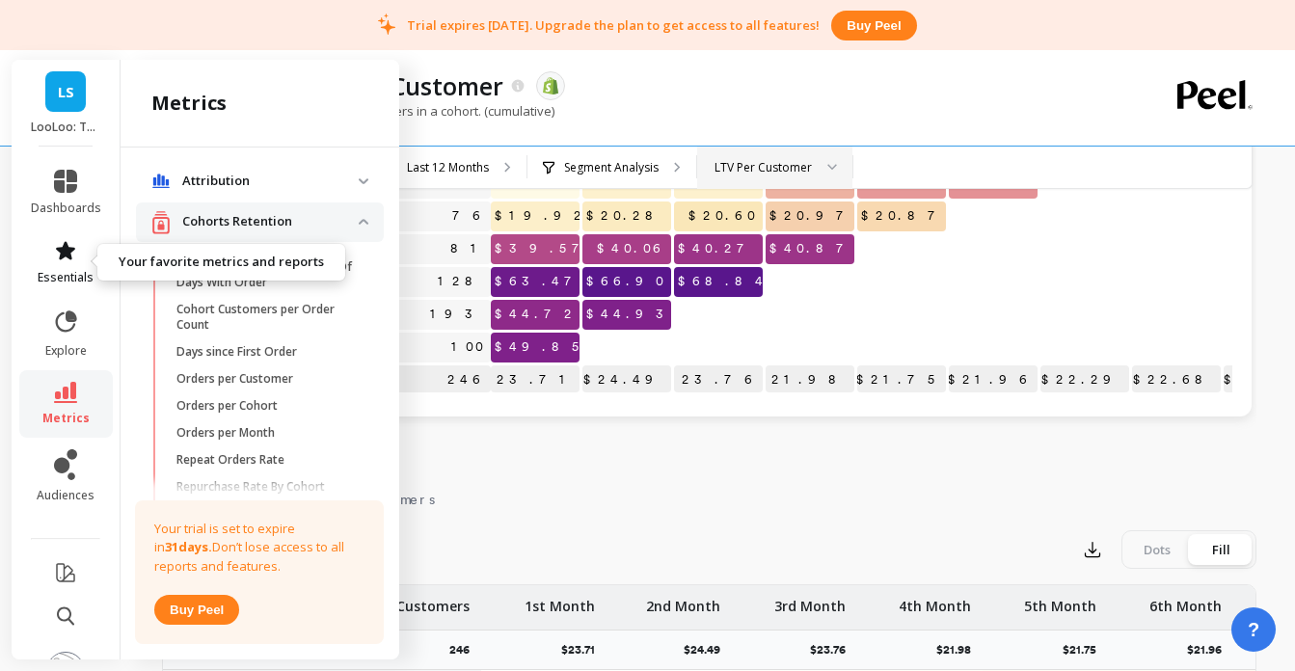
click at [87, 276] on span "essentials" at bounding box center [66, 277] width 56 height 15
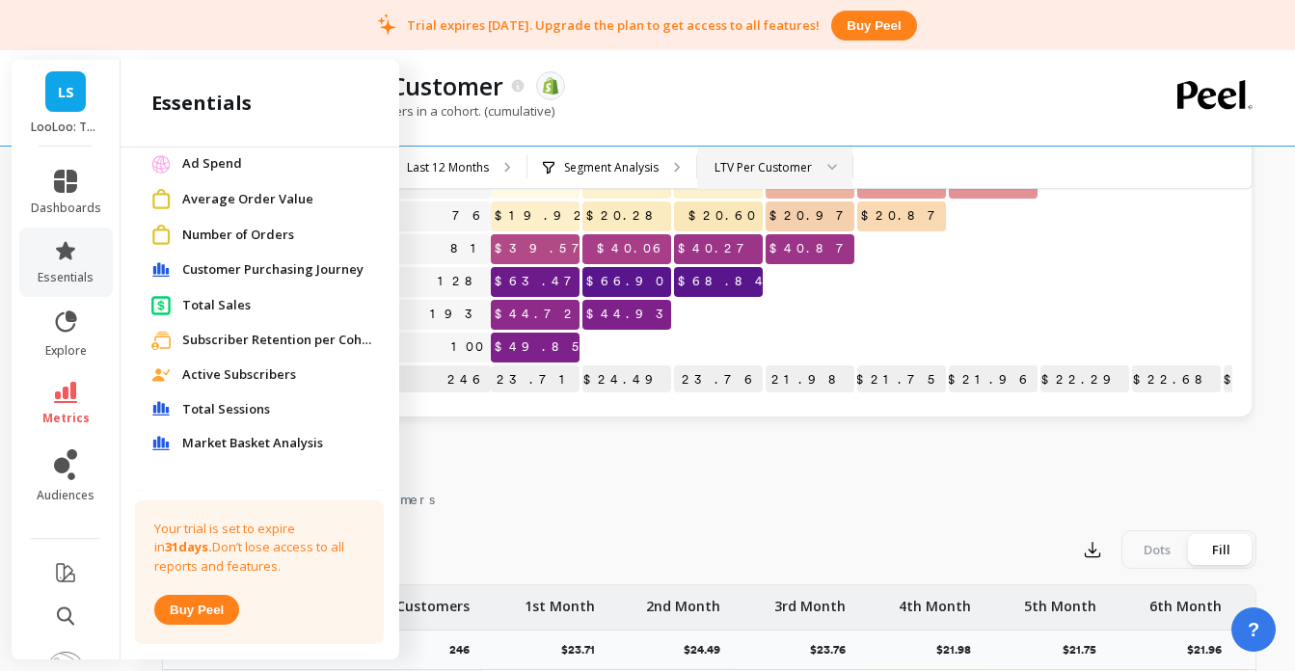
scroll to position [216, 0]
click at [271, 274] on span "Customer Purchasing Journey" at bounding box center [272, 267] width 181 height 19
click at [271, 261] on div "Metrics Cohort Customers per Order Count Cohort Customers per Order Count Days …" at bounding box center [260, 399] width 279 height 504
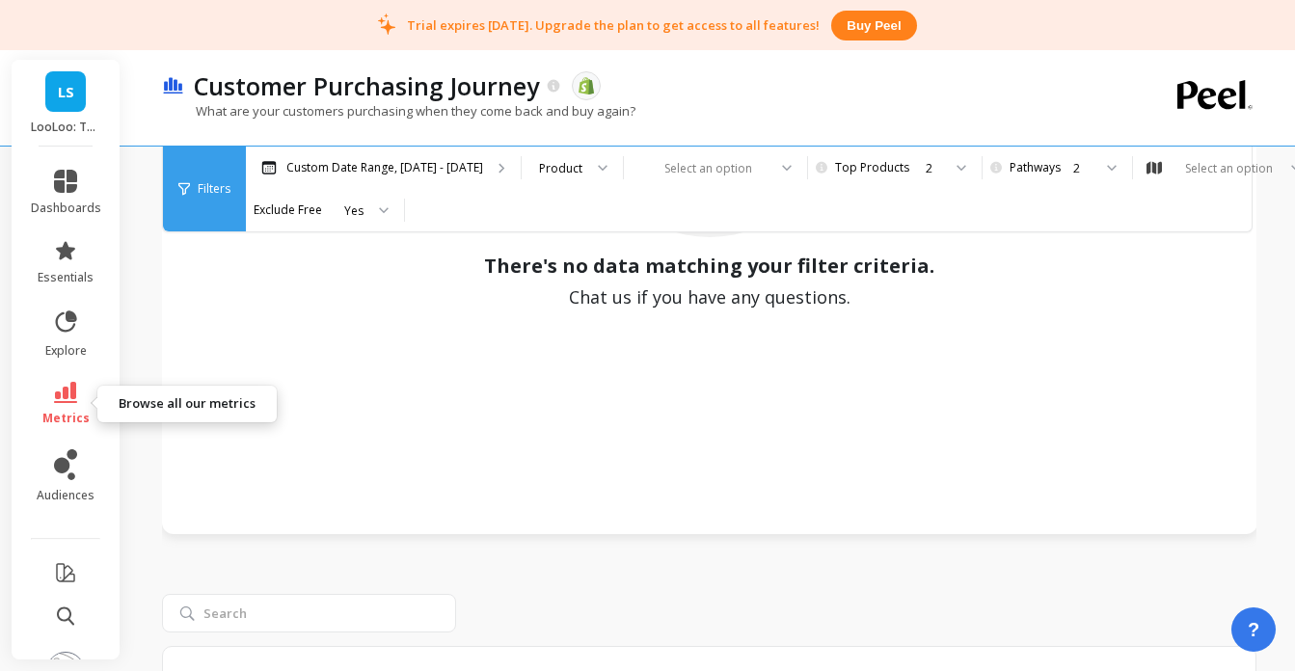
click at [60, 397] on icon at bounding box center [65, 392] width 23 height 21
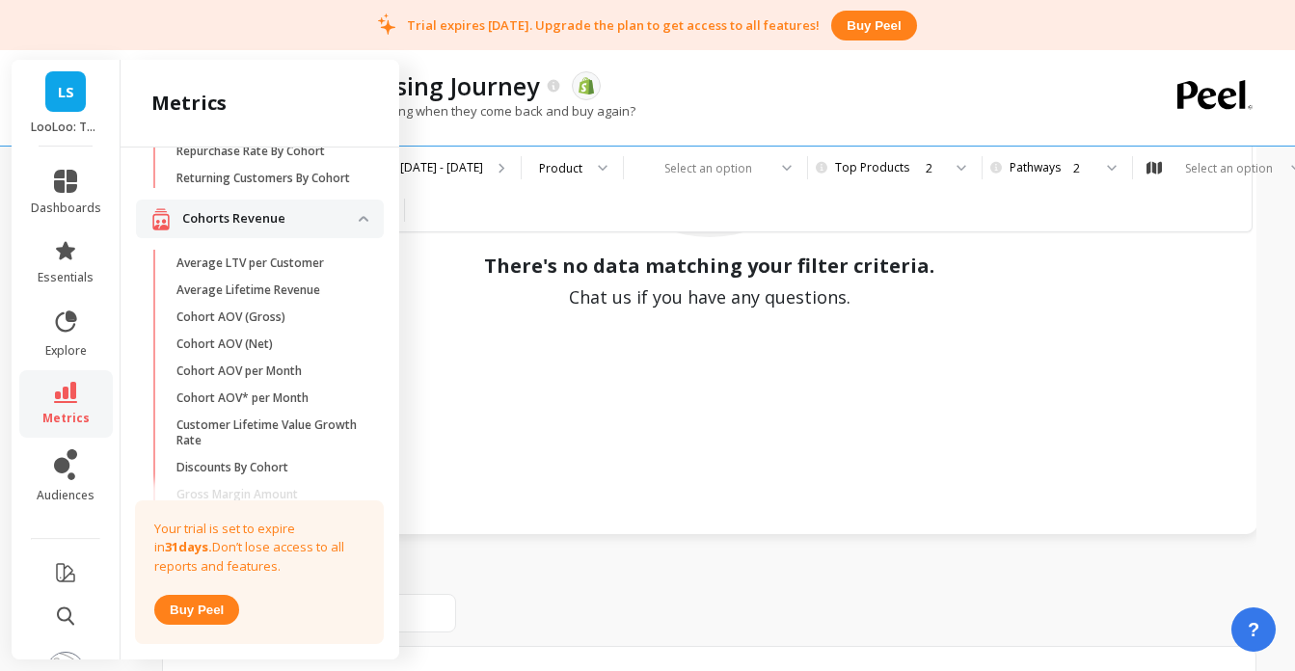
scroll to position [353, 0]
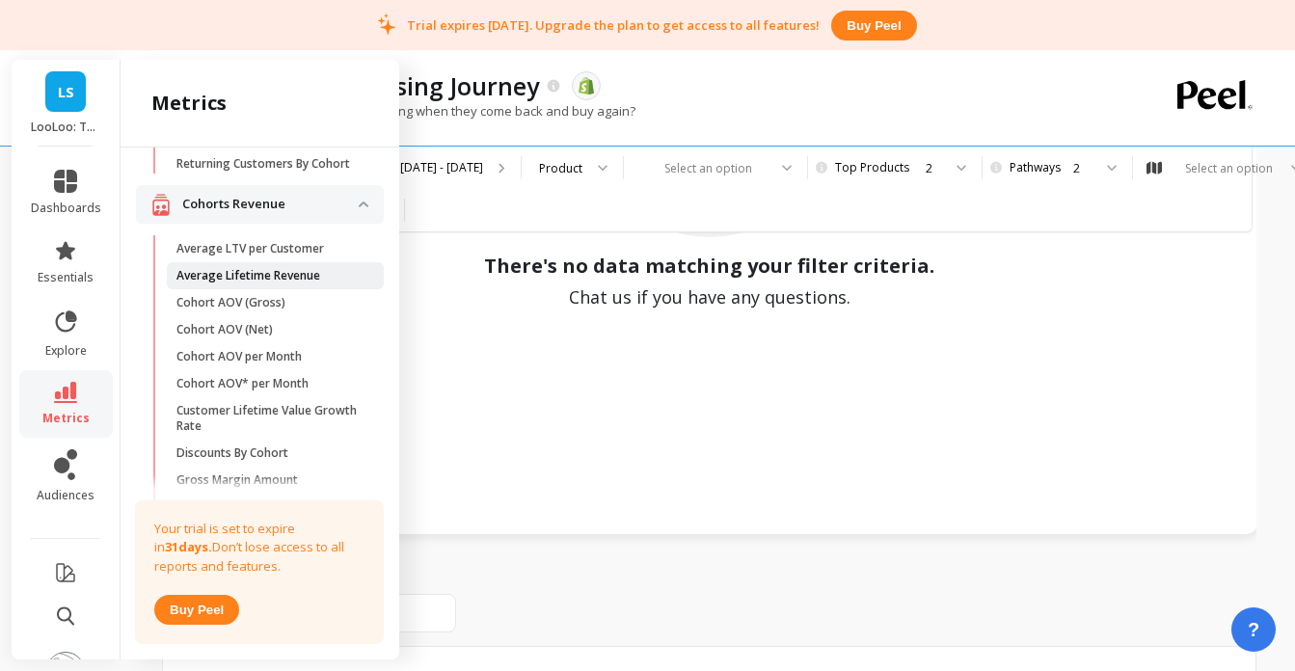
click at [229, 275] on p "Average Lifetime Revenue" at bounding box center [248, 275] width 144 height 15
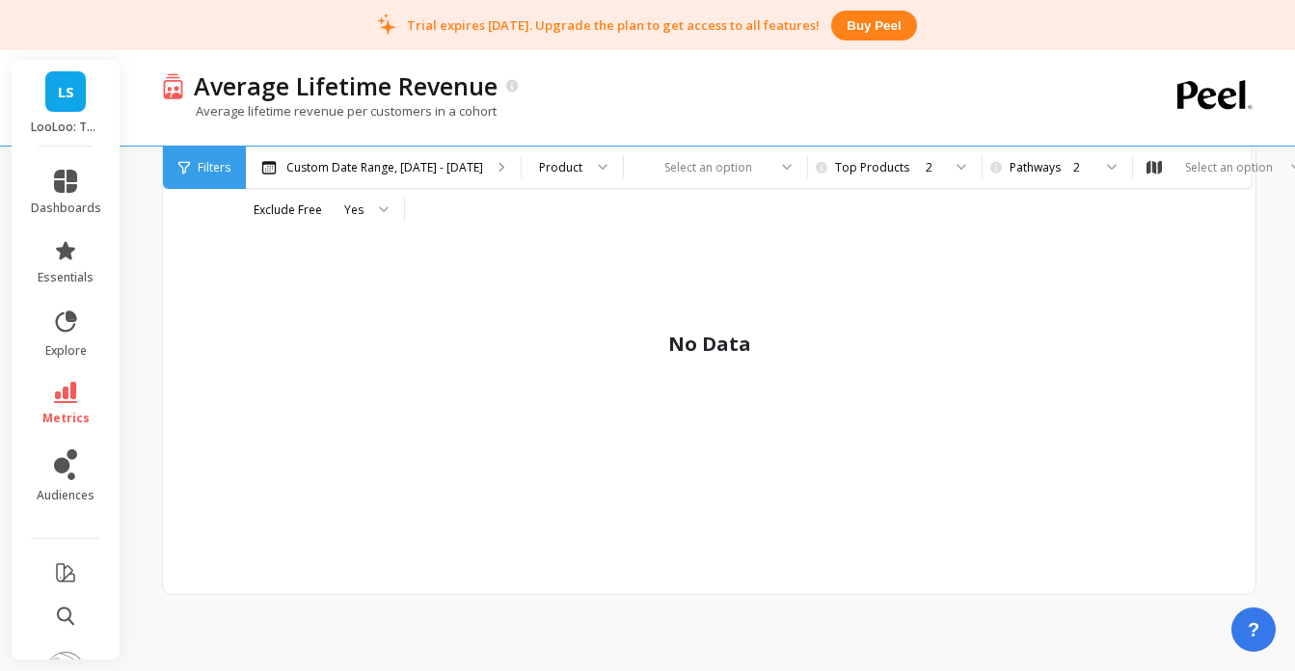
scroll to position [470, 0]
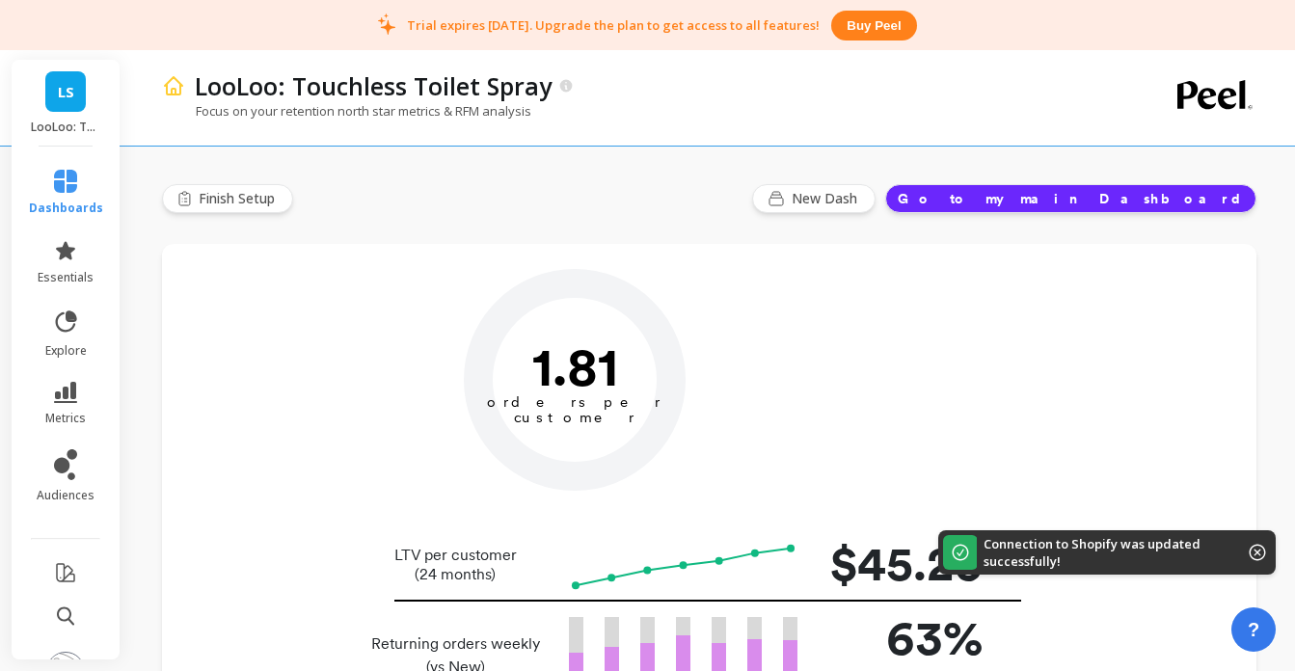
type input "Champions"
type input "709"
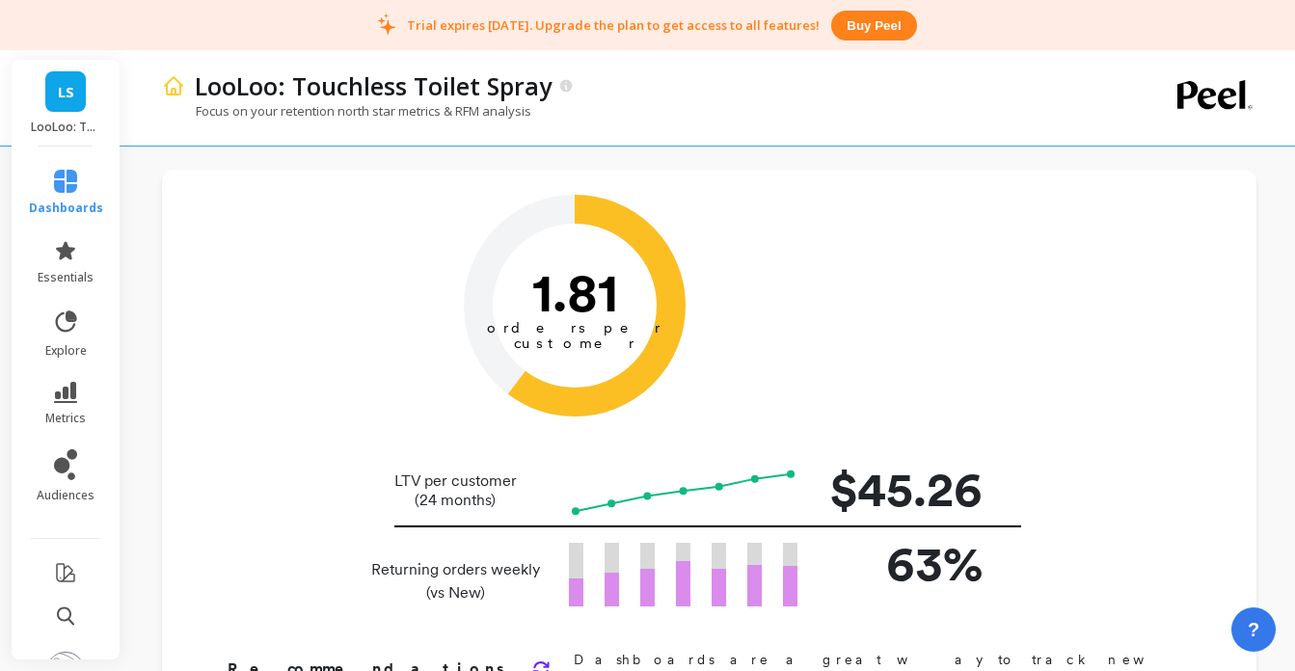
scroll to position [66, 0]
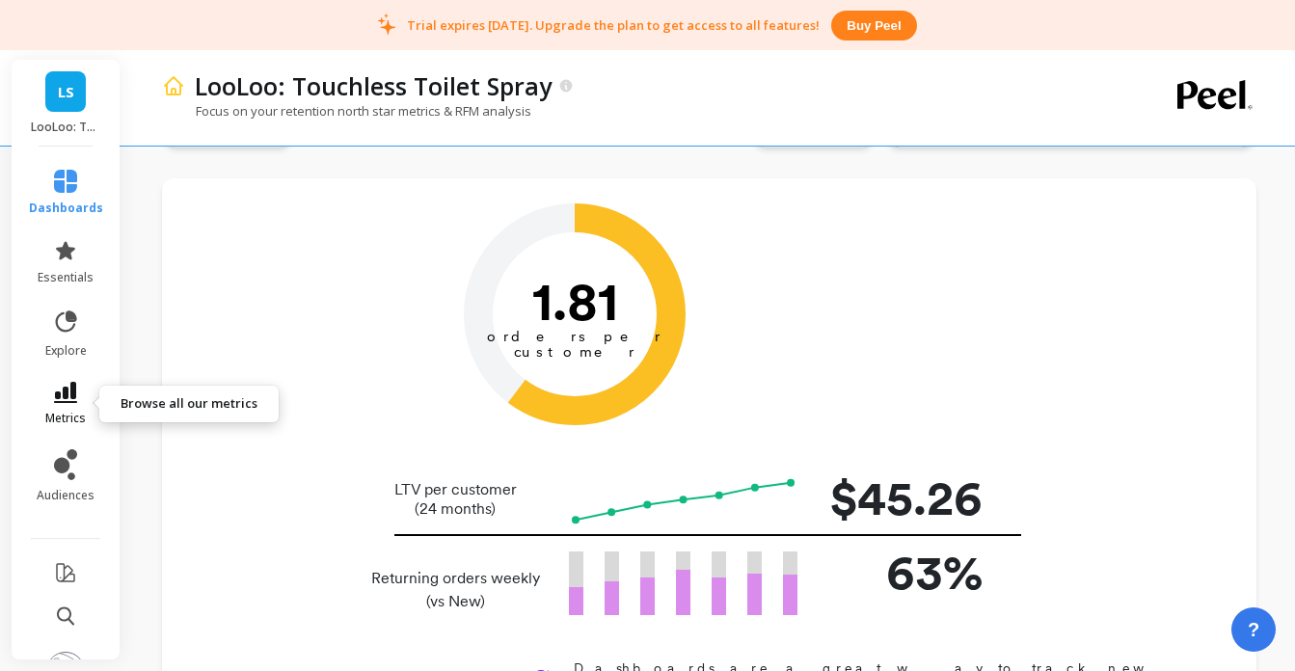
click at [66, 388] on icon at bounding box center [65, 392] width 23 height 21
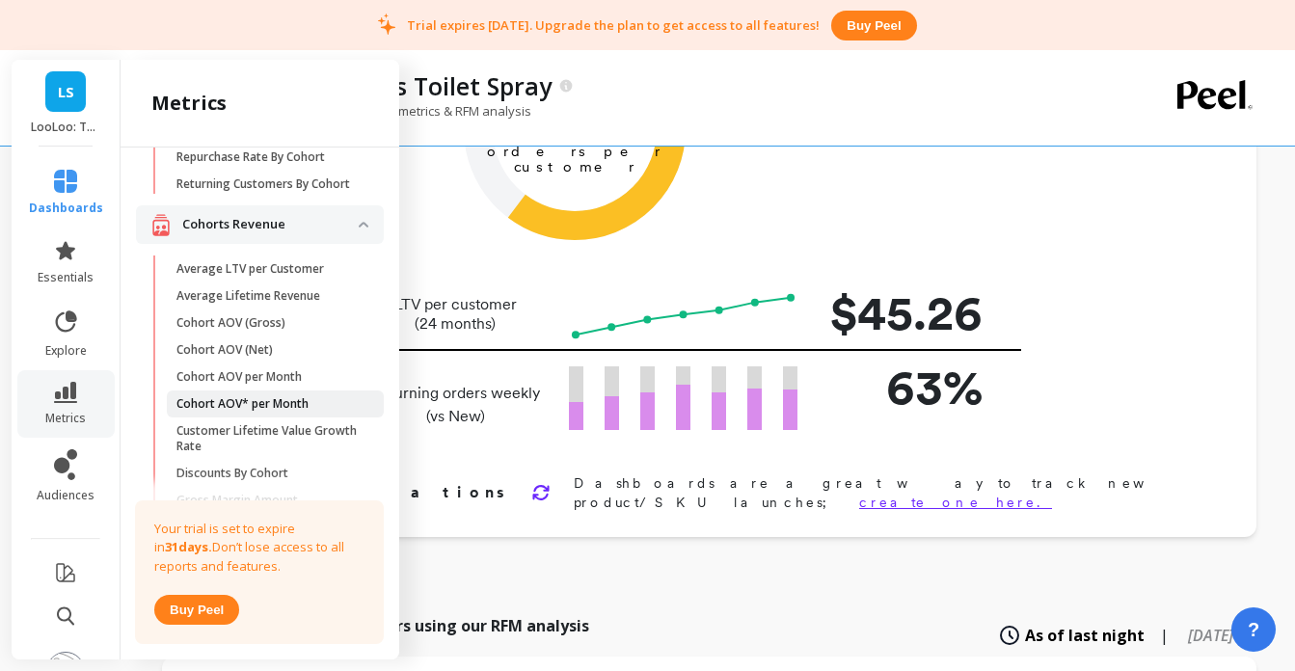
scroll to position [308, 0]
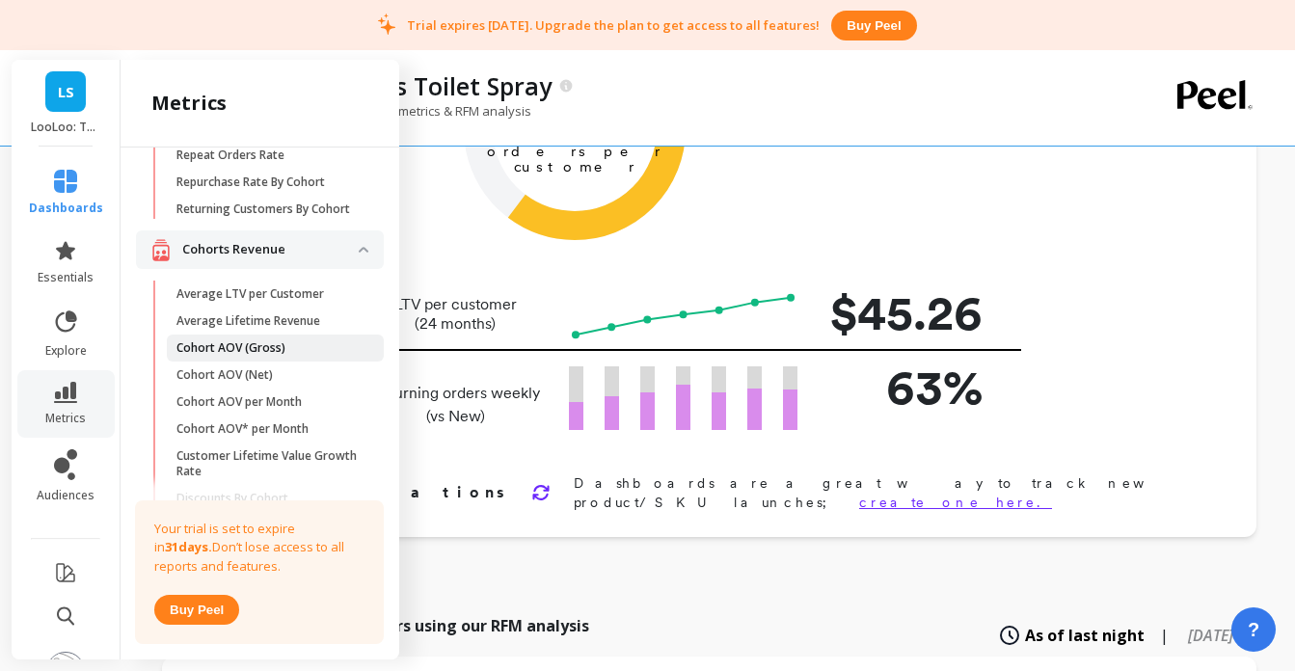
click at [263, 335] on link "Cohort AOV (Gross)" at bounding box center [275, 348] width 217 height 27
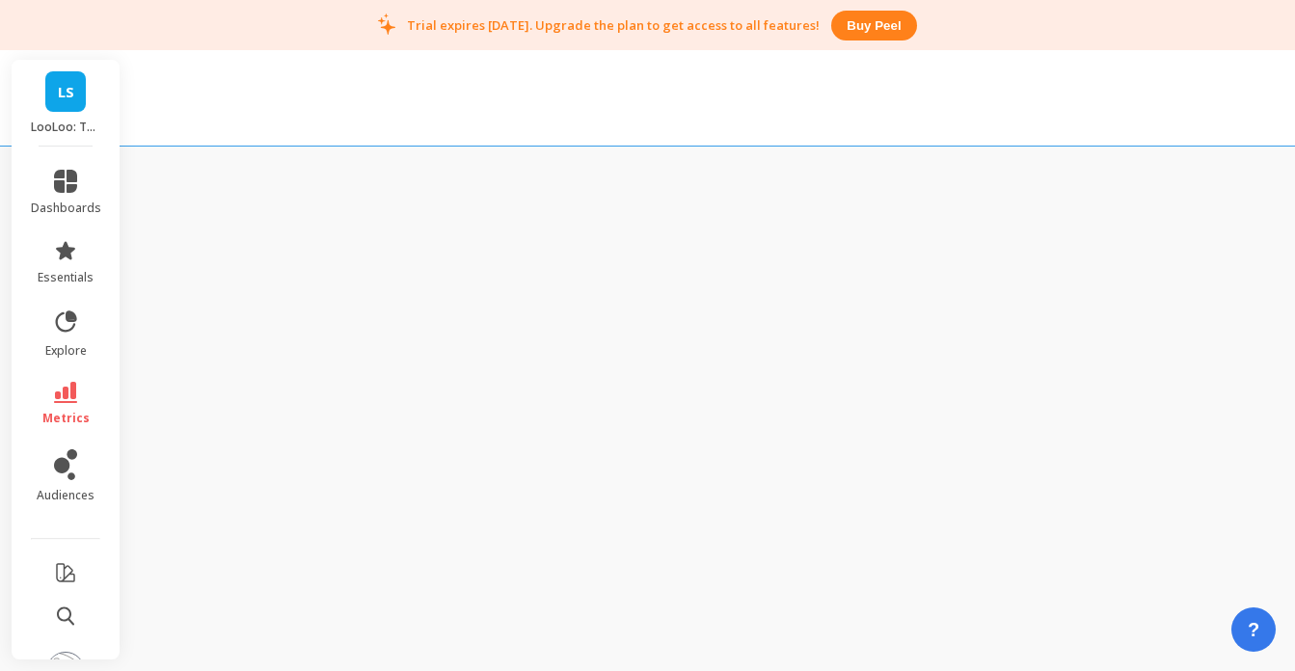
click at [151, 320] on div "Your trial is set to expire [DATE]. Don’t lose access to all reports and featur…" at bounding box center [136, 373] width 31 height 504
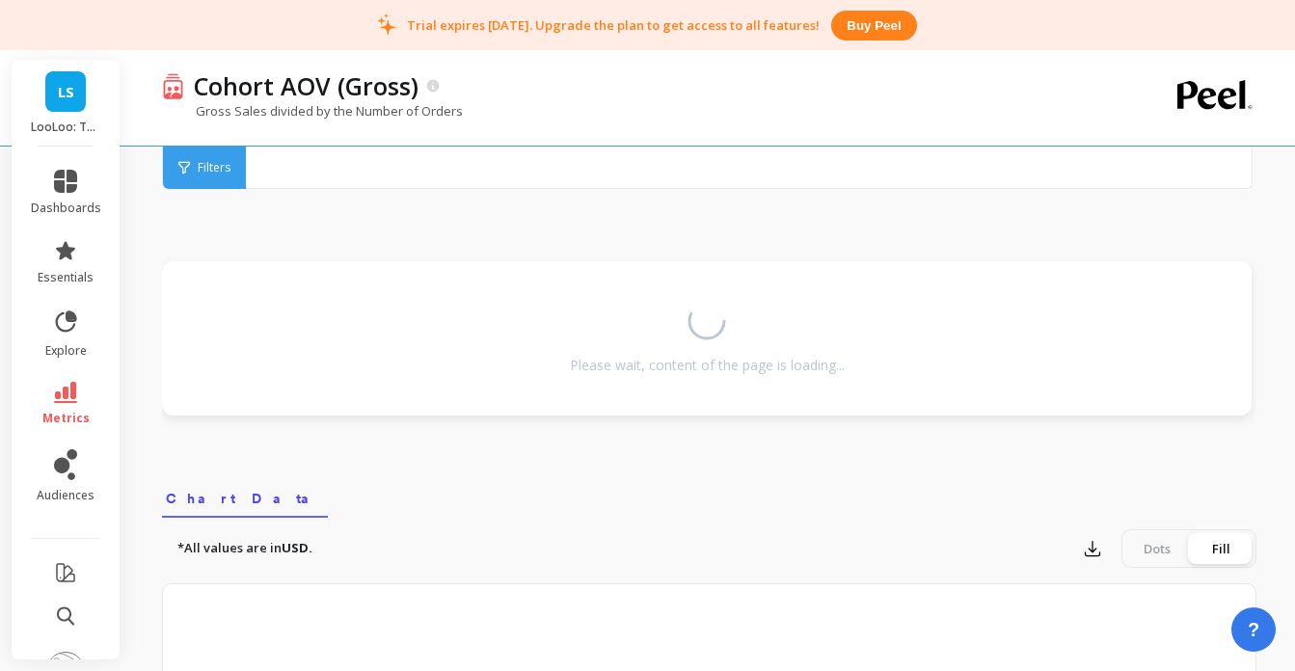
click at [52, 395] on link "metrics" at bounding box center [66, 404] width 70 height 44
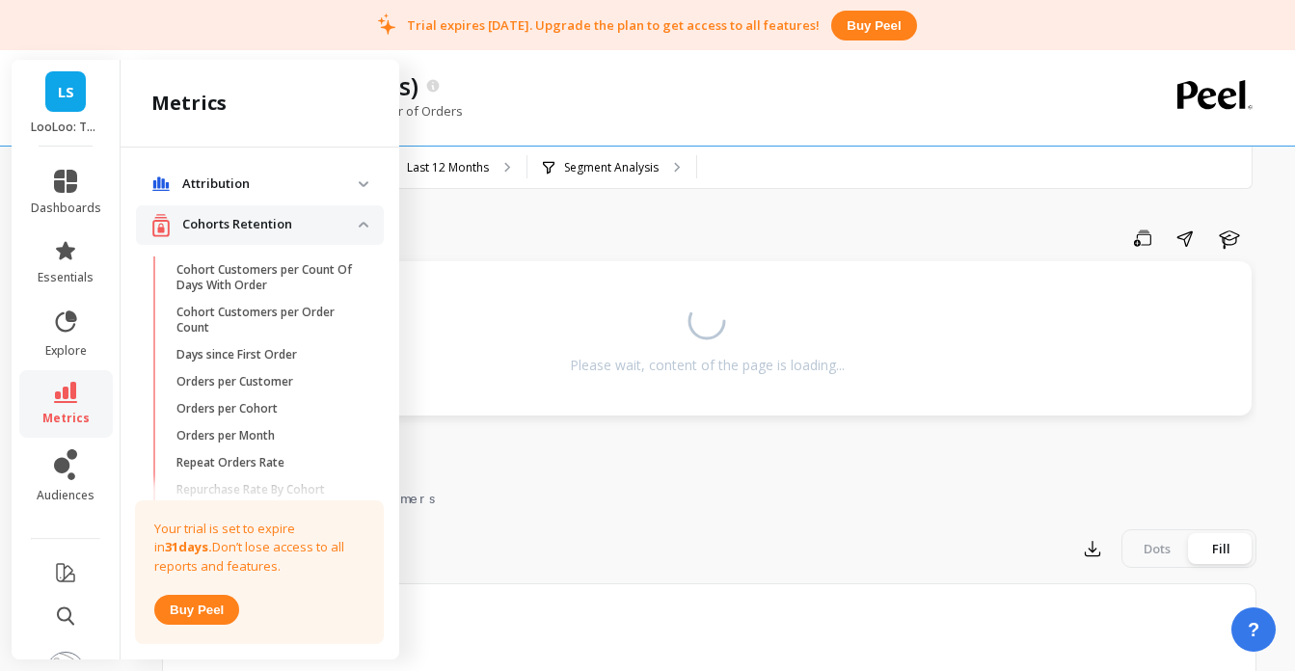
scroll to position [308, 0]
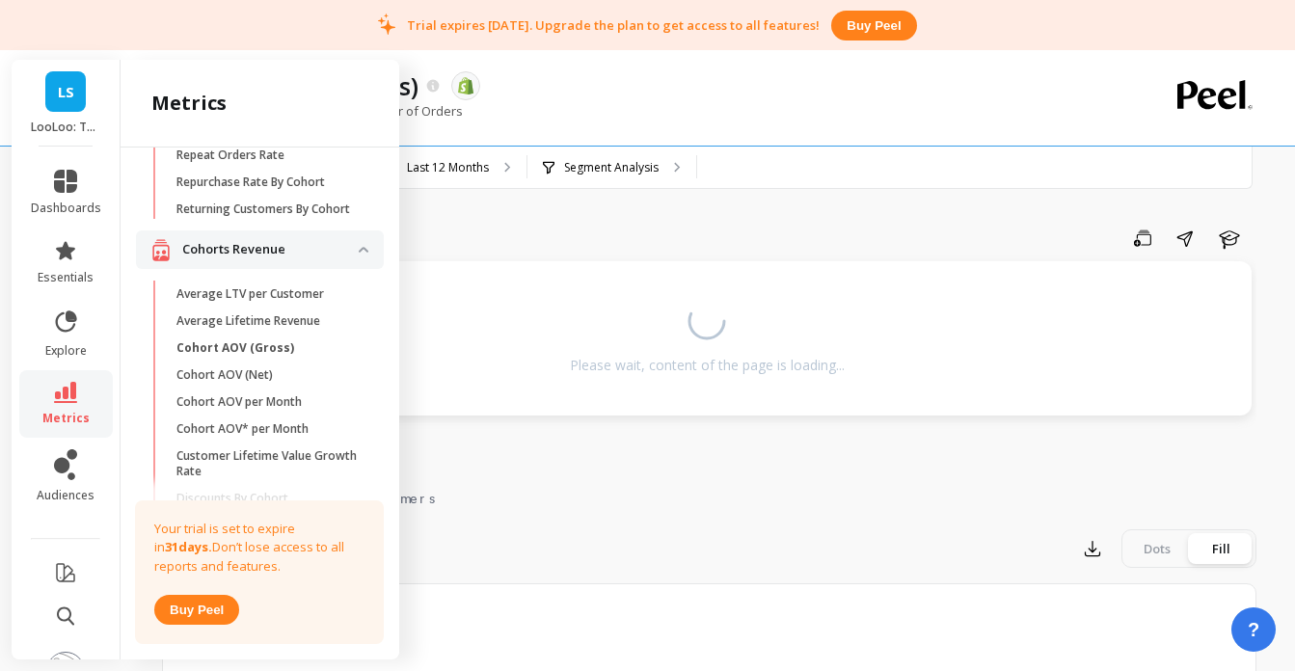
click at [203, 323] on p "Average Lifetime Revenue" at bounding box center [248, 320] width 144 height 15
click at [295, 323] on div "Attribution Attribution Dashboard Orders By Channel Revenue By Channel Payback …" at bounding box center [260, 399] width 279 height 504
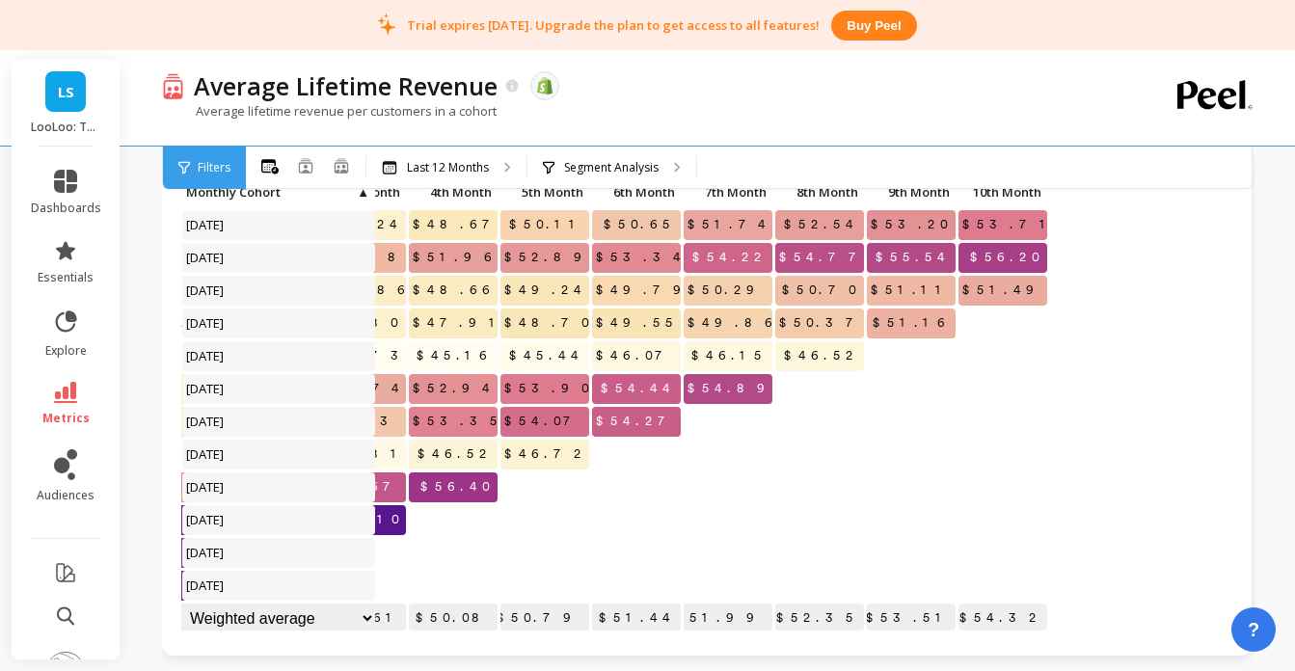
scroll to position [1, 0]
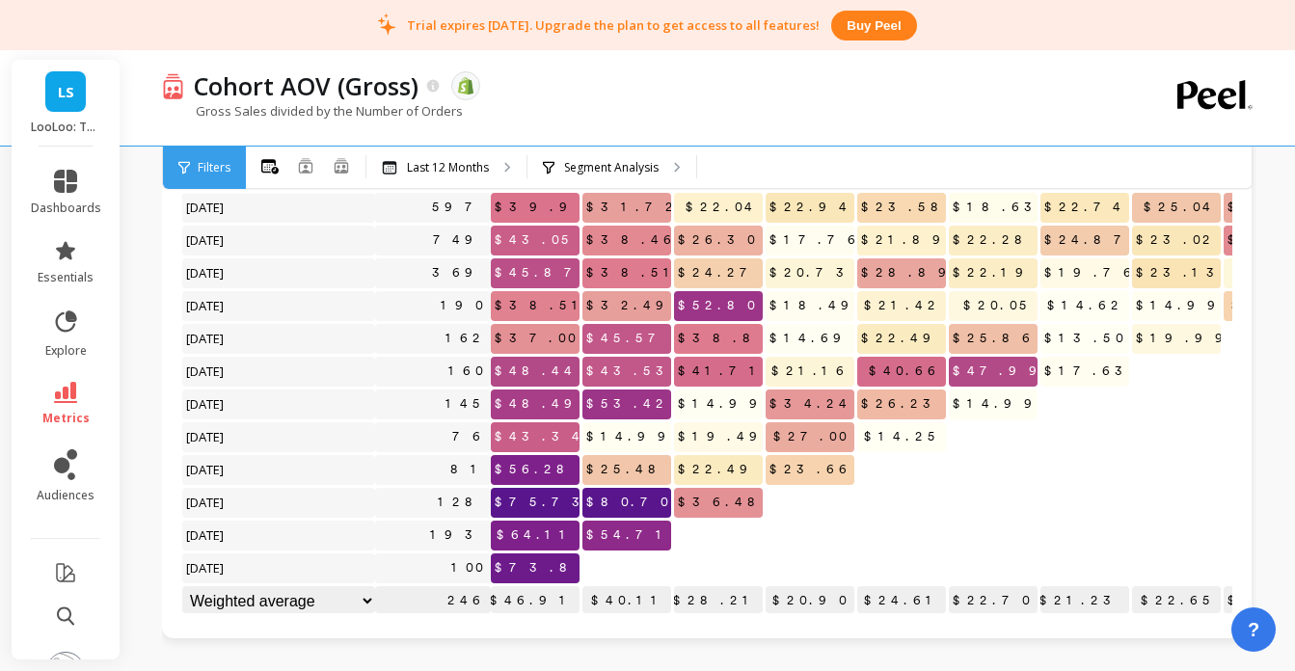
scroll to position [129, 0]
